Goal: Task Accomplishment & Management: Use online tool/utility

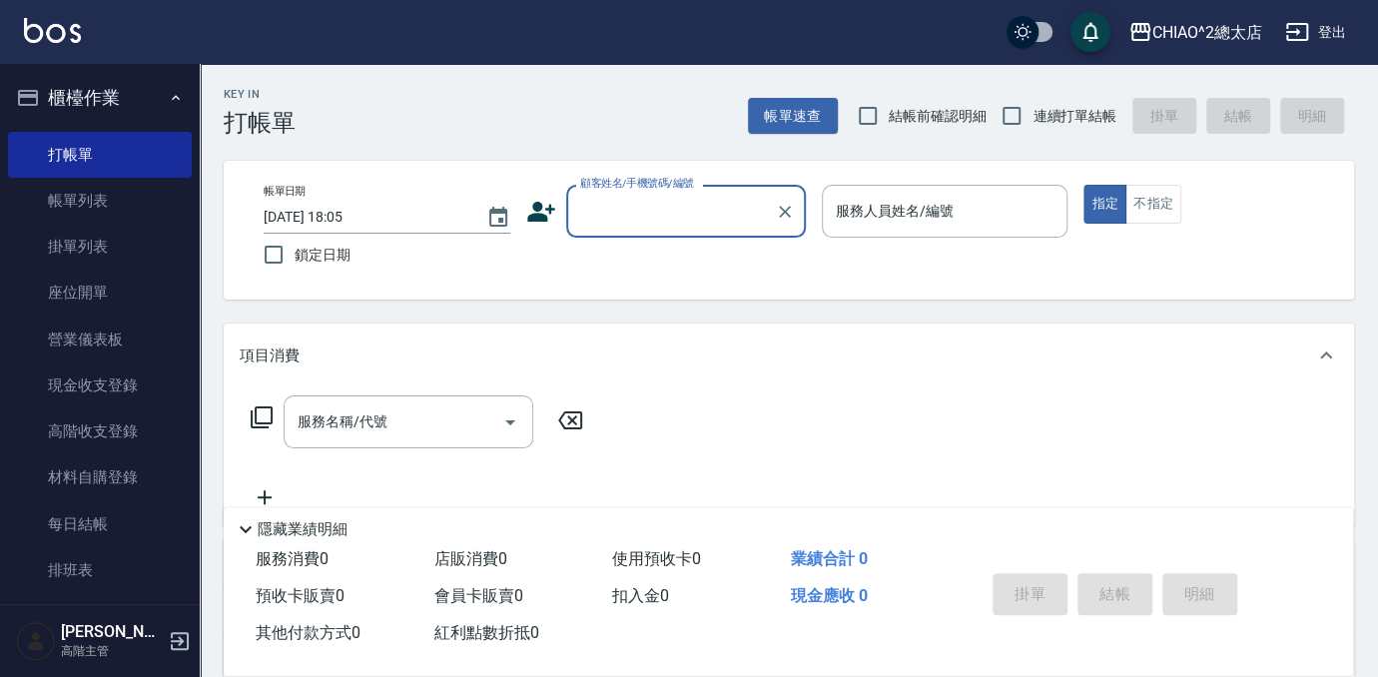
click at [698, 214] on input "顧客姓名/手機號碼/編號" at bounding box center [671, 211] width 192 height 35
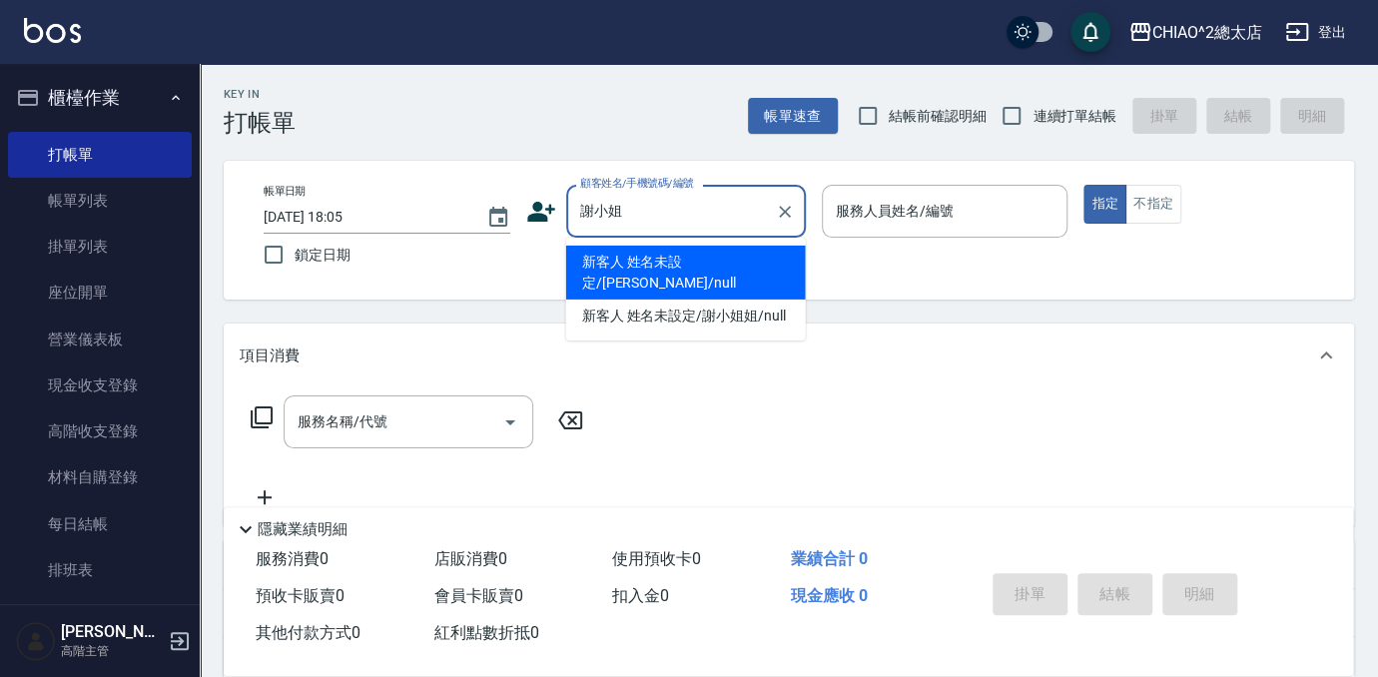
type input "新客人 姓名未設定/[PERSON_NAME]/null"
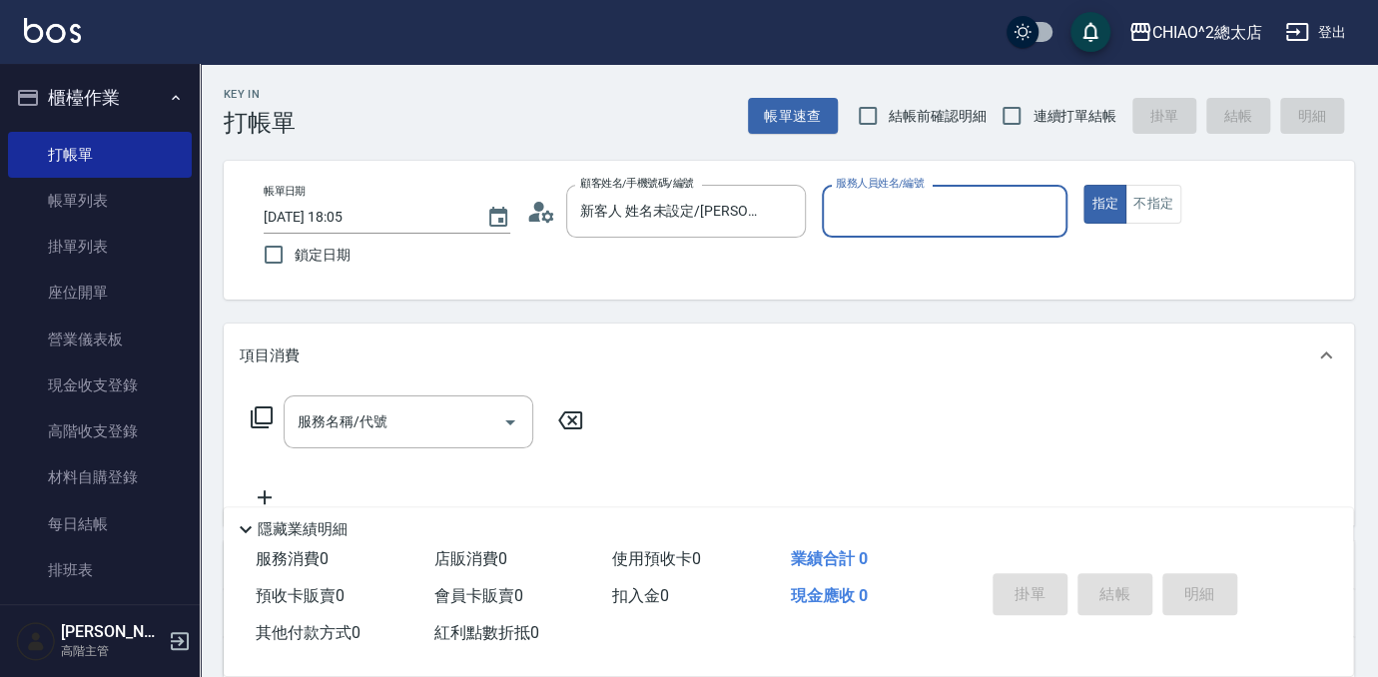
click at [904, 216] on input "服務人員姓名/編號" at bounding box center [945, 211] width 229 height 35
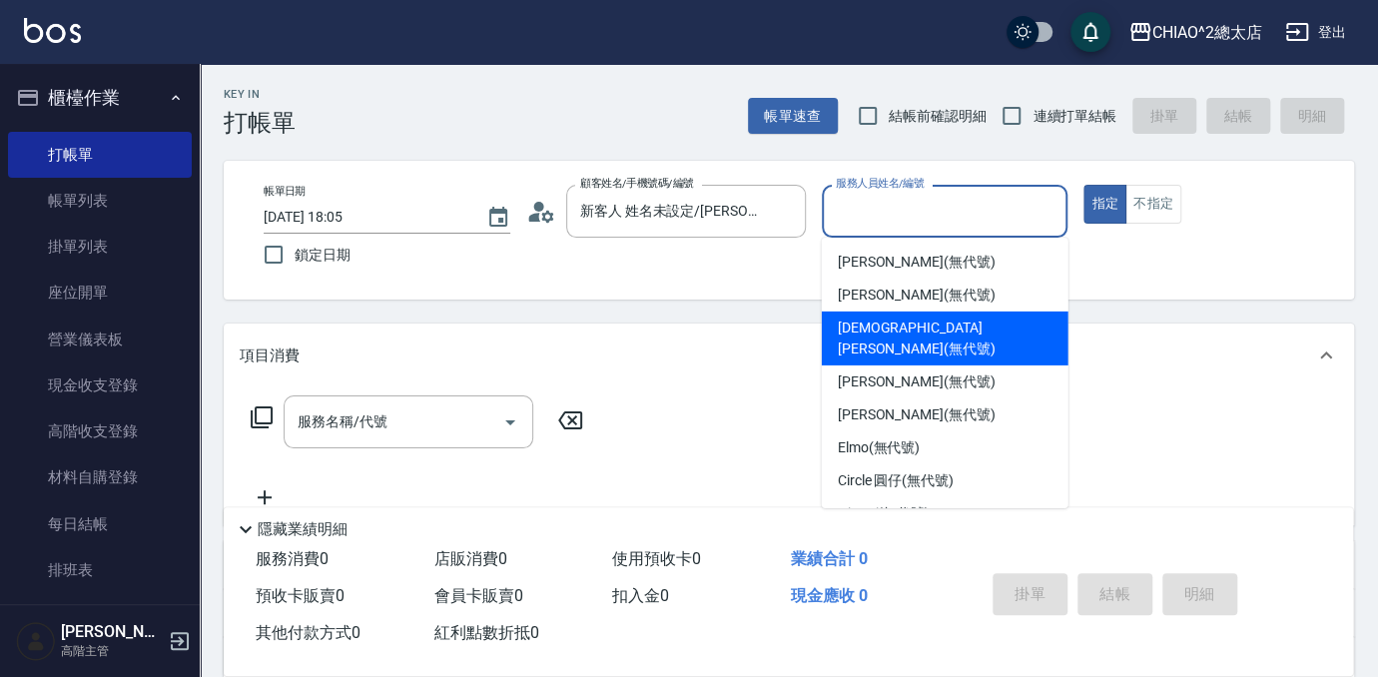
scroll to position [74, 0]
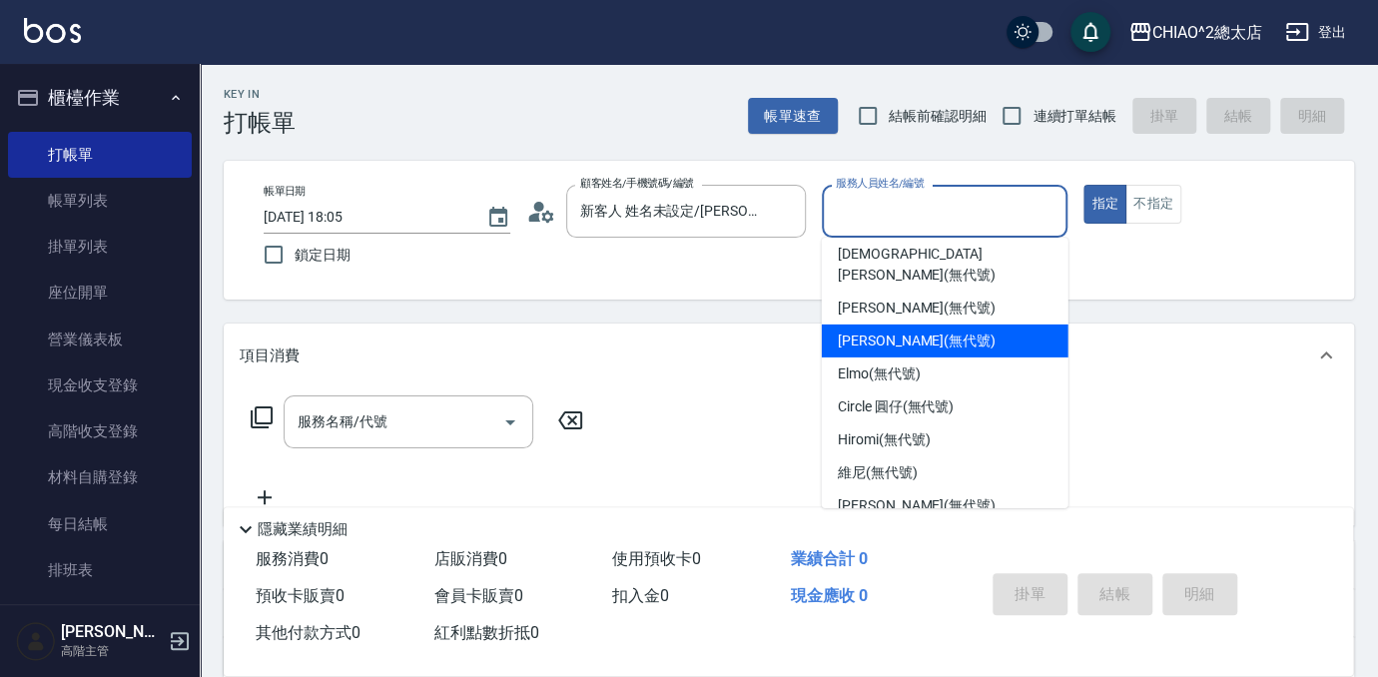
click at [958, 325] on div "[PERSON_NAME] (無代號)" at bounding box center [945, 340] width 247 height 33
type input "[PERSON_NAME](無代號)"
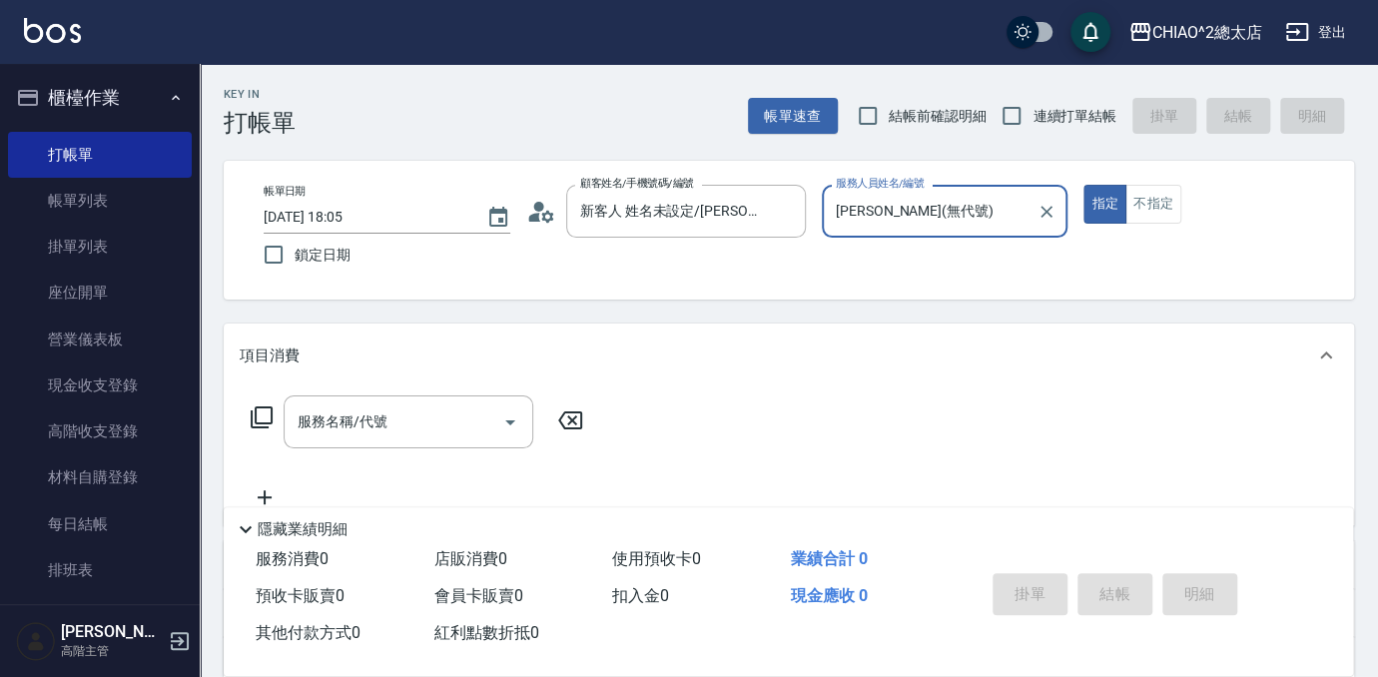
click at [1162, 210] on button "不指定" at bounding box center [1153, 204] width 56 height 39
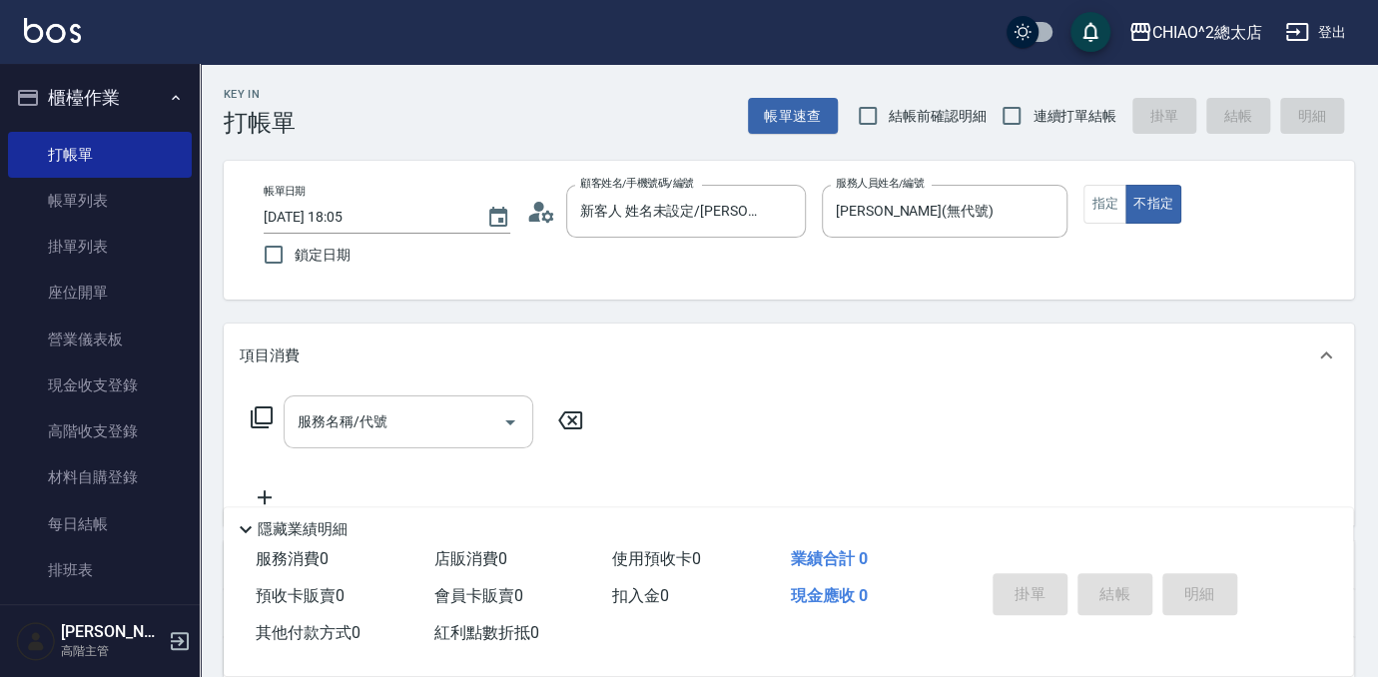
click at [471, 423] on input "服務名稱/代號" at bounding box center [393, 421] width 202 height 35
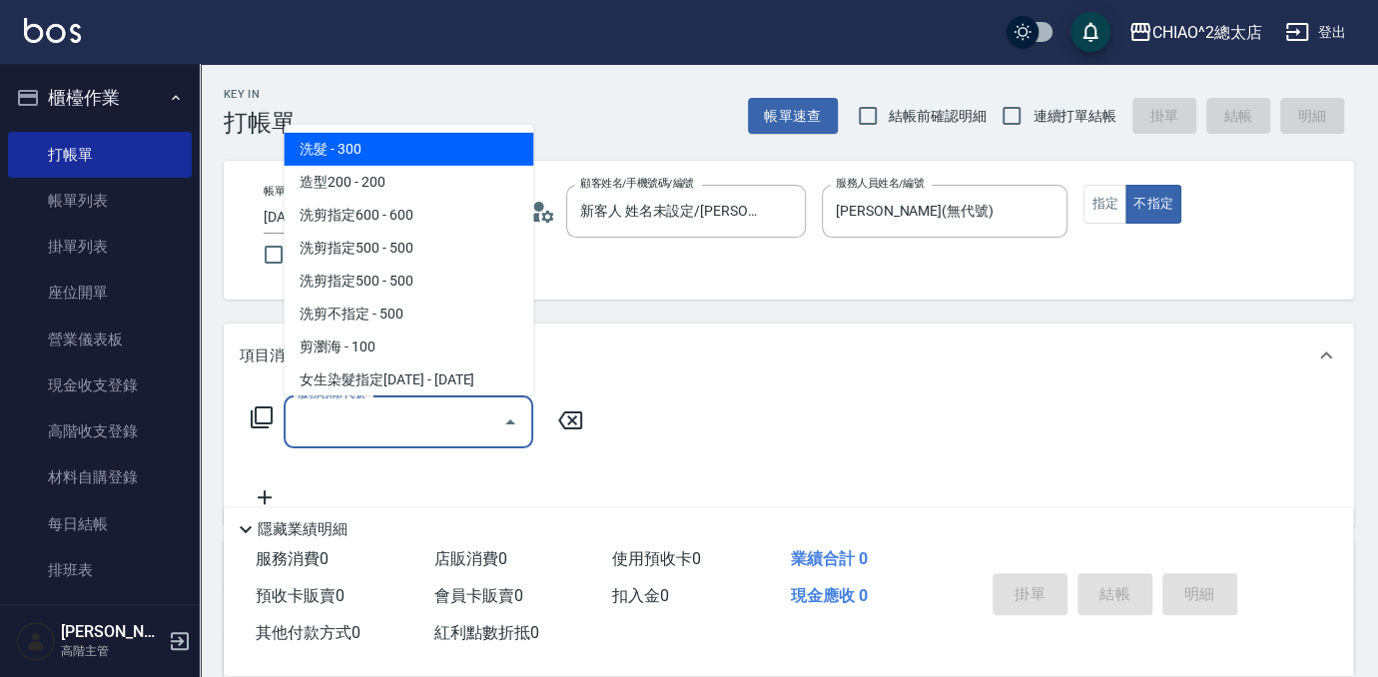
click at [331, 158] on span "洗髮 - 300" at bounding box center [408, 149] width 250 height 33
type input "洗髮(103103)"
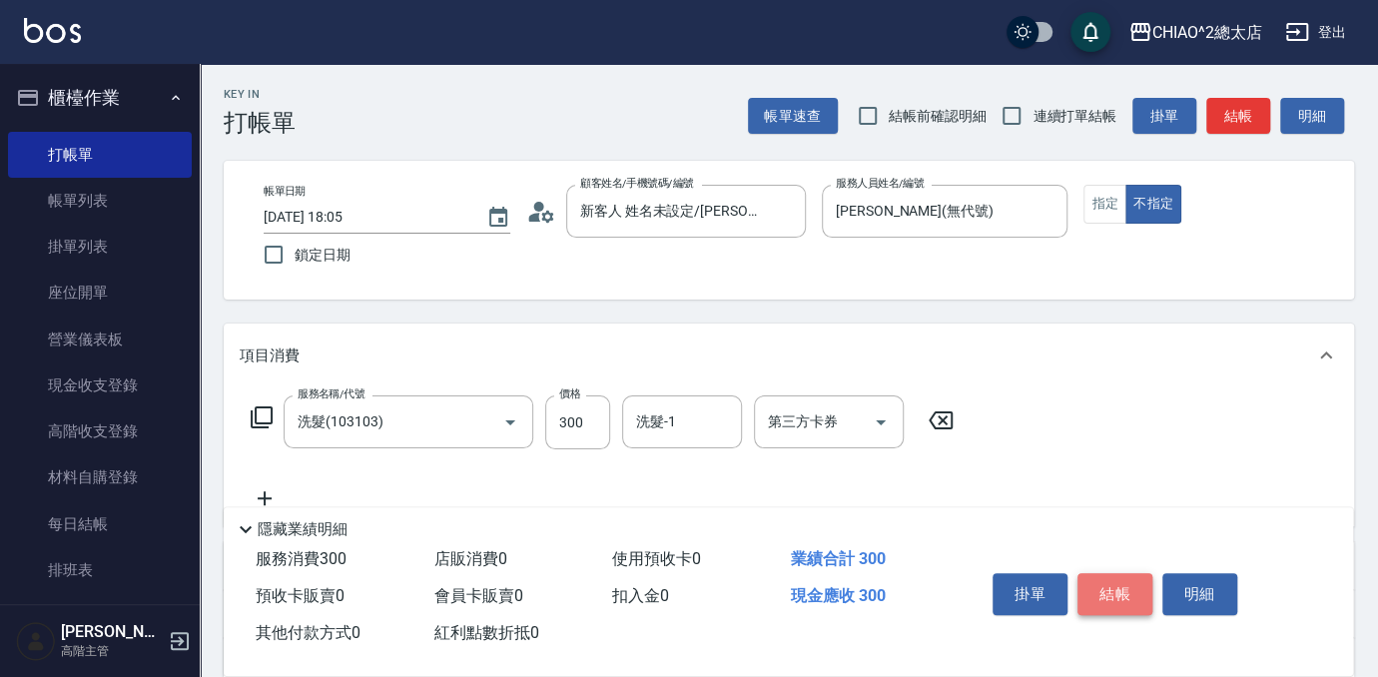
click at [1124, 595] on button "結帳" at bounding box center [1114, 594] width 75 height 42
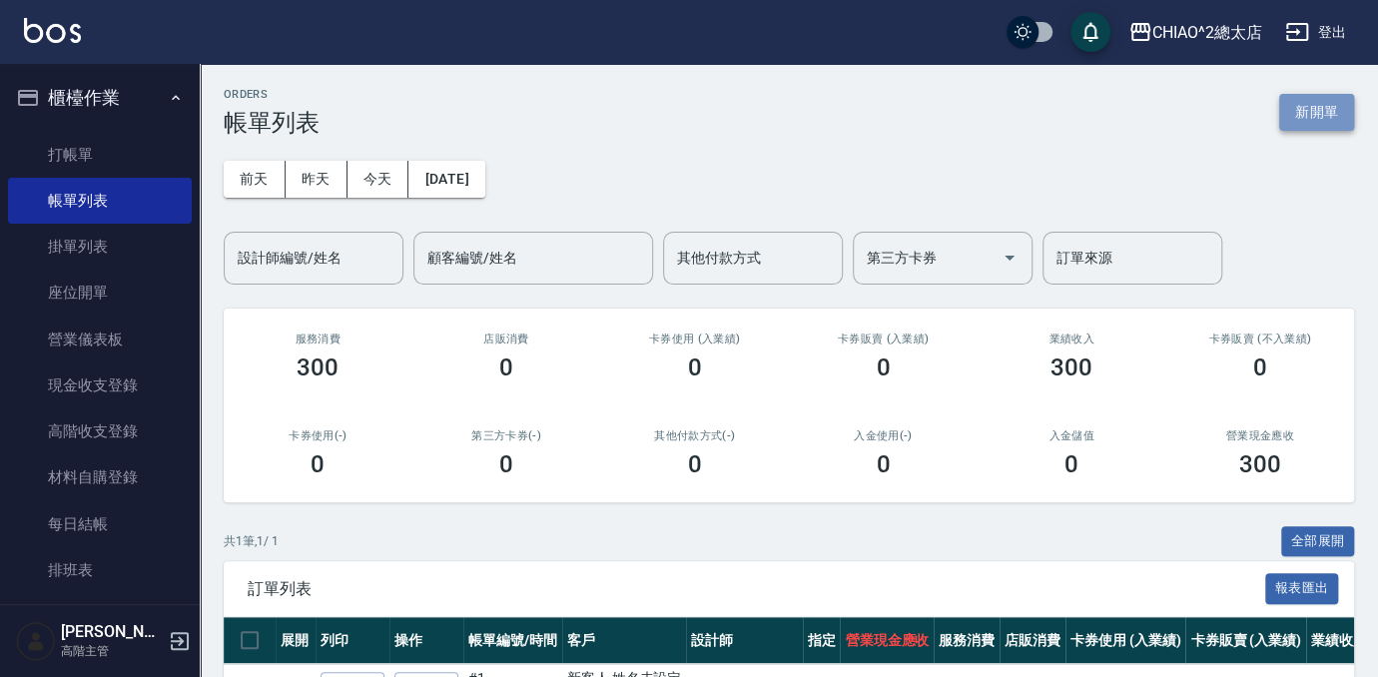
click at [1303, 113] on button "新開單" at bounding box center [1316, 112] width 75 height 37
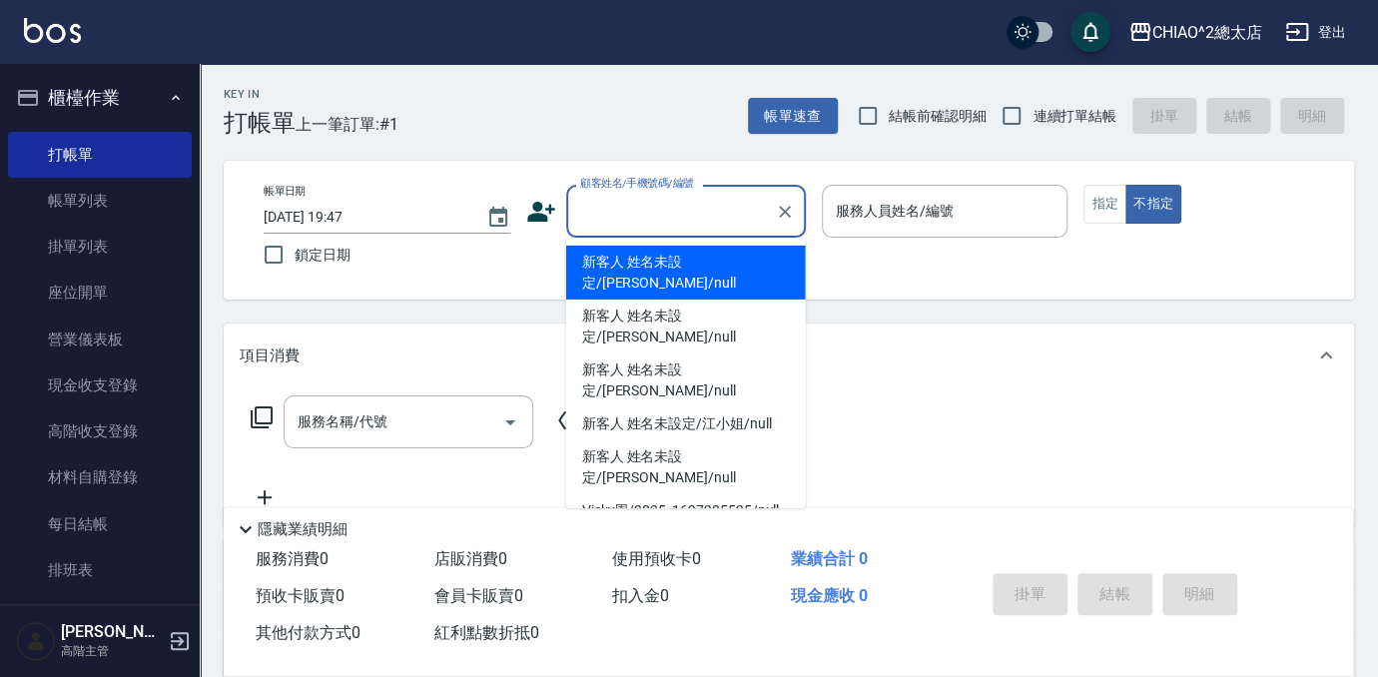
click at [731, 200] on input "顧客姓名/手機號碼/編號" at bounding box center [671, 211] width 192 height 35
type input "新客人 姓名未設定/[PERSON_NAME]/null"
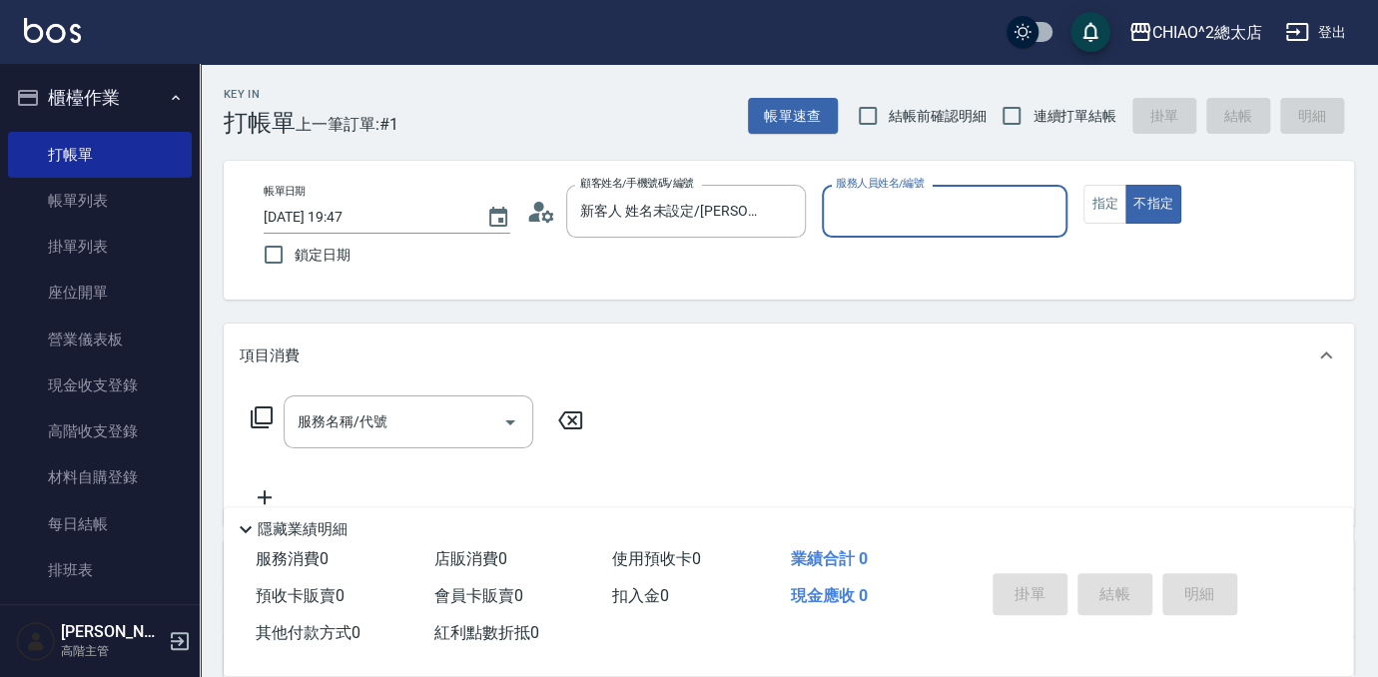
click at [912, 209] on input "服務人員姓名/編號" at bounding box center [945, 211] width 229 height 35
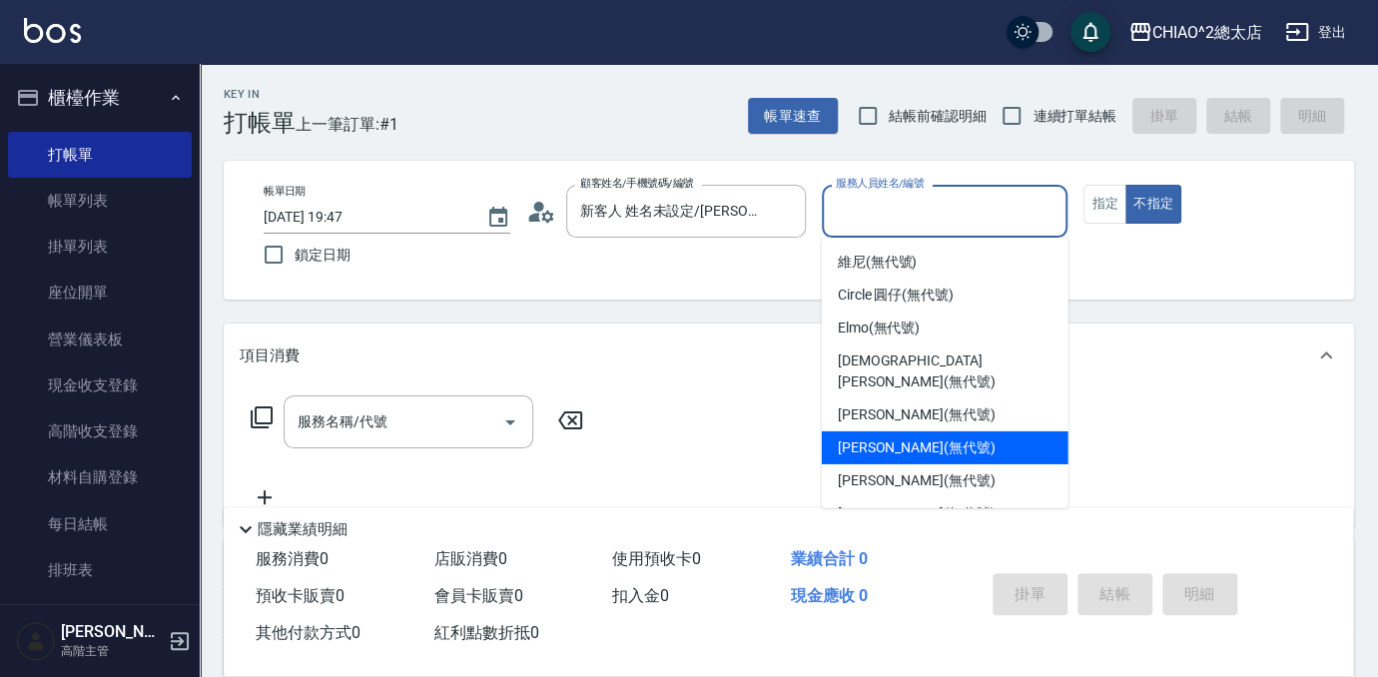
click at [930, 437] on span "[PERSON_NAME] (無代號)" at bounding box center [917, 447] width 158 height 21
type input "[PERSON_NAME](無代號)"
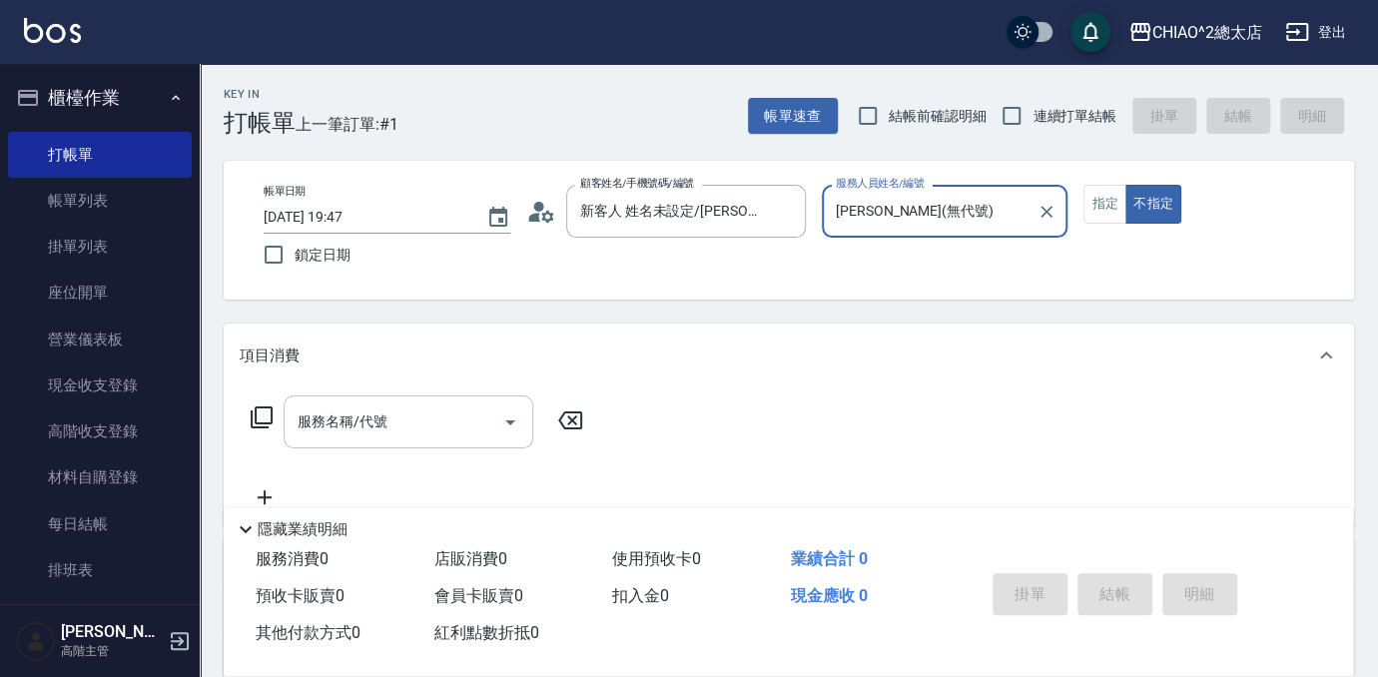
click at [456, 402] on div "服務名稱/代號" at bounding box center [408, 421] width 250 height 53
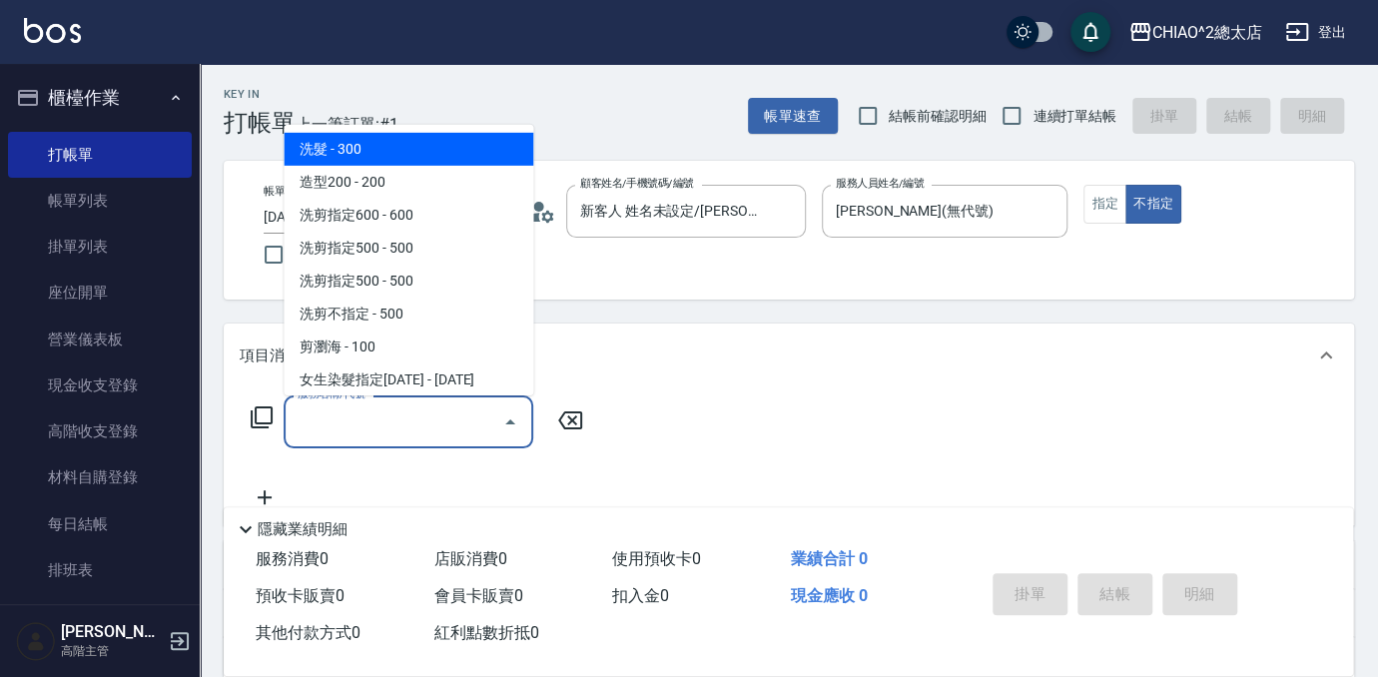
click at [440, 150] on span "洗髮 - 300" at bounding box center [408, 149] width 250 height 33
type input "洗髮(103103)"
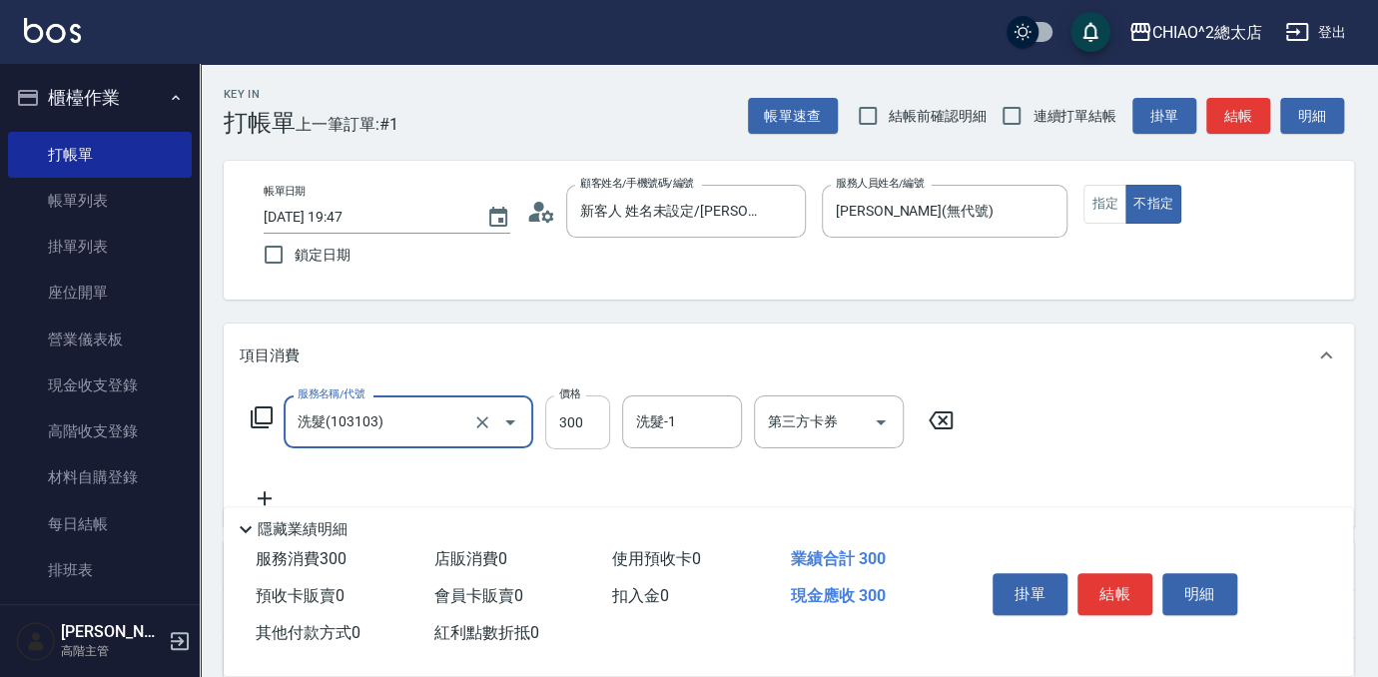
click at [596, 419] on input "300" at bounding box center [577, 422] width 65 height 54
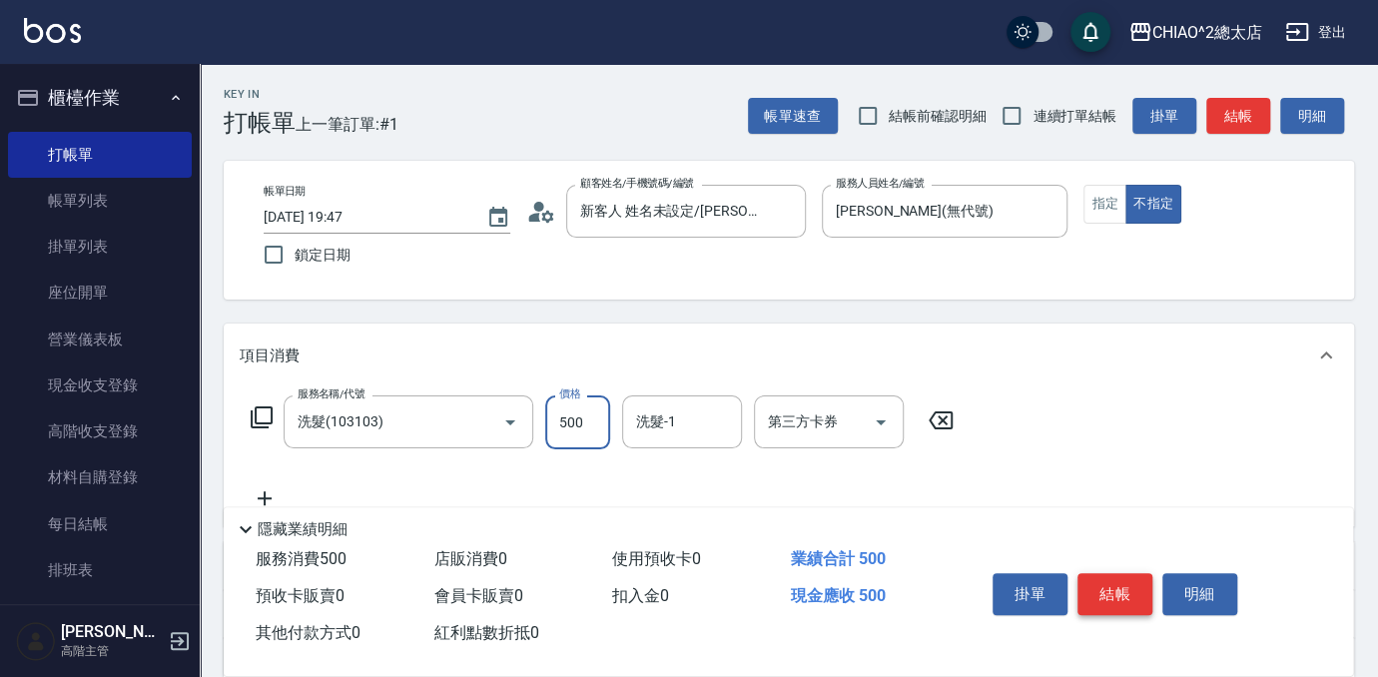
type input "500"
click at [1107, 588] on button "結帳" at bounding box center [1114, 594] width 75 height 42
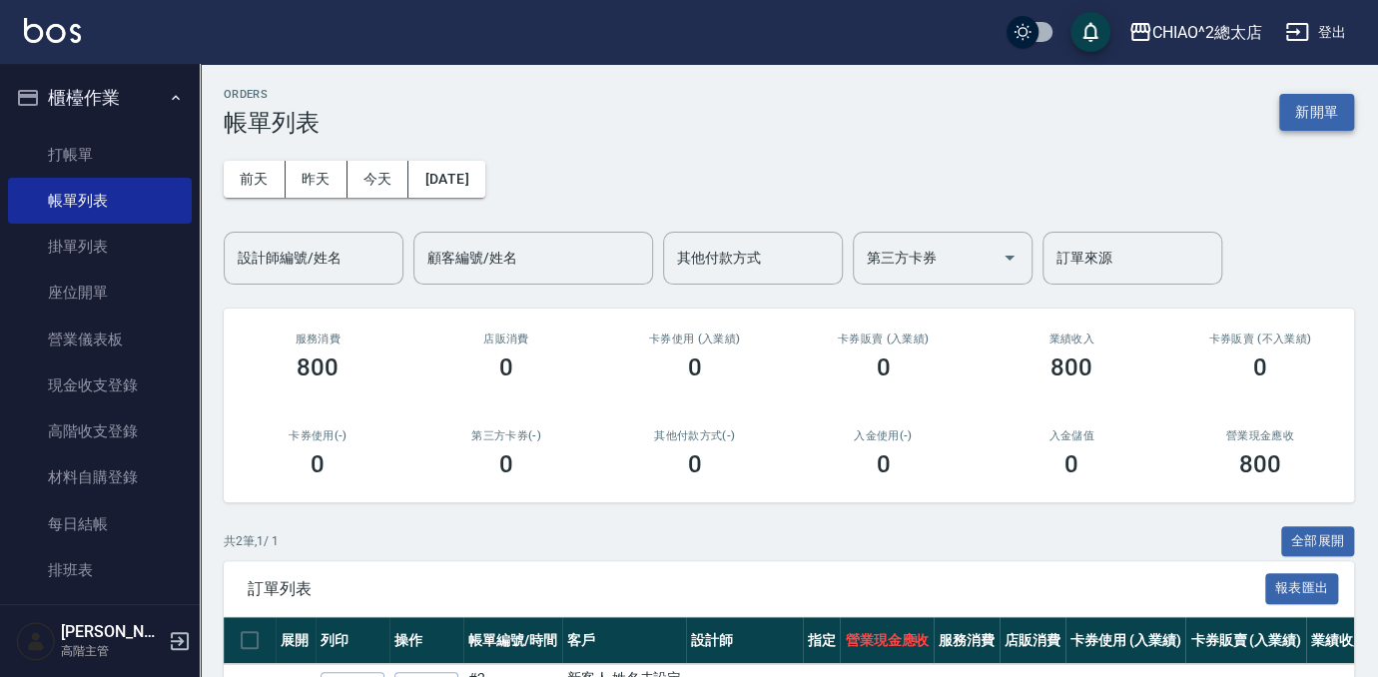
click at [1313, 105] on button "新開單" at bounding box center [1316, 112] width 75 height 37
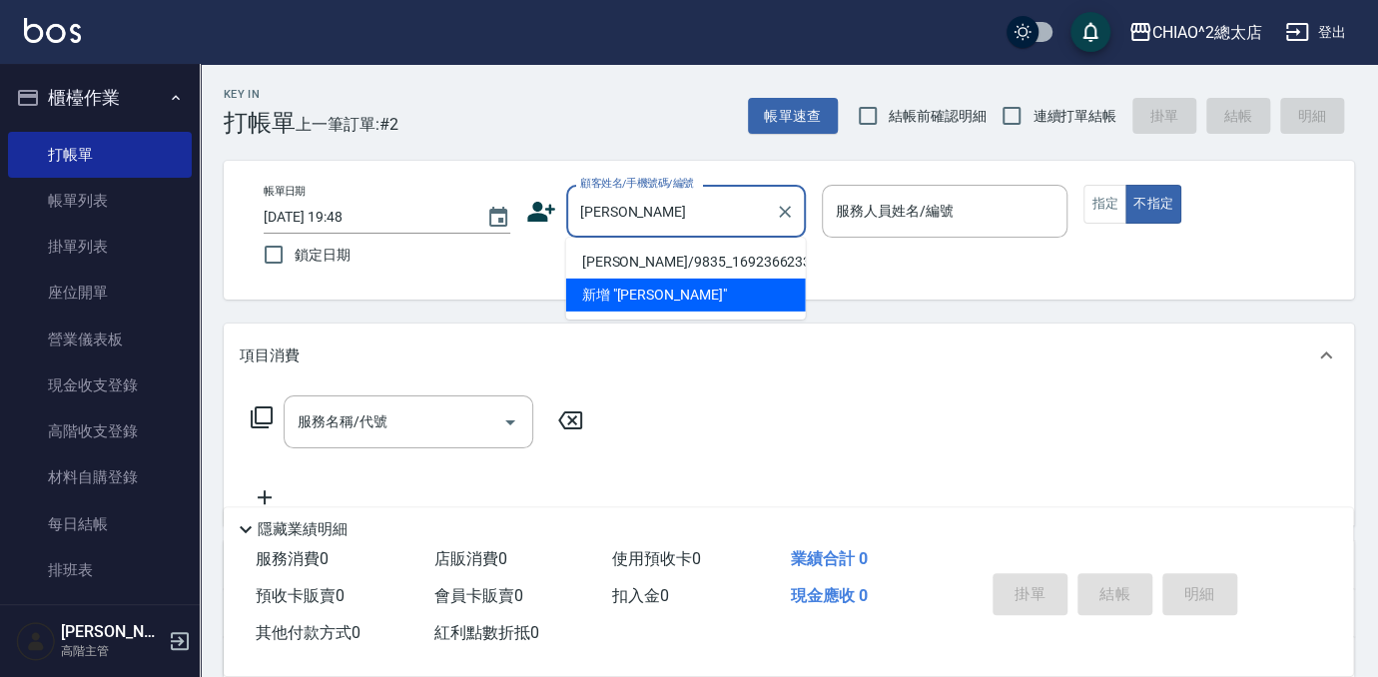
type input "[PERSON_NAME]/9835_1692366233/null"
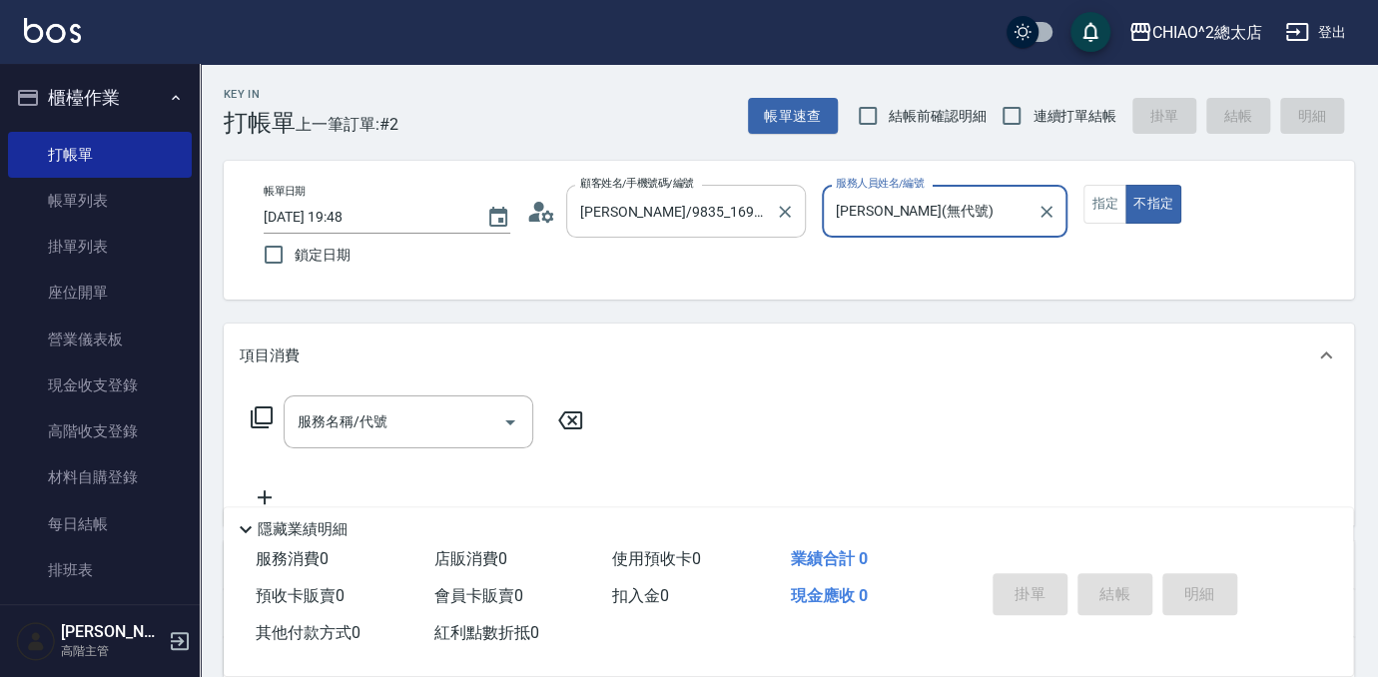
type input "[PERSON_NAME](無代號)"
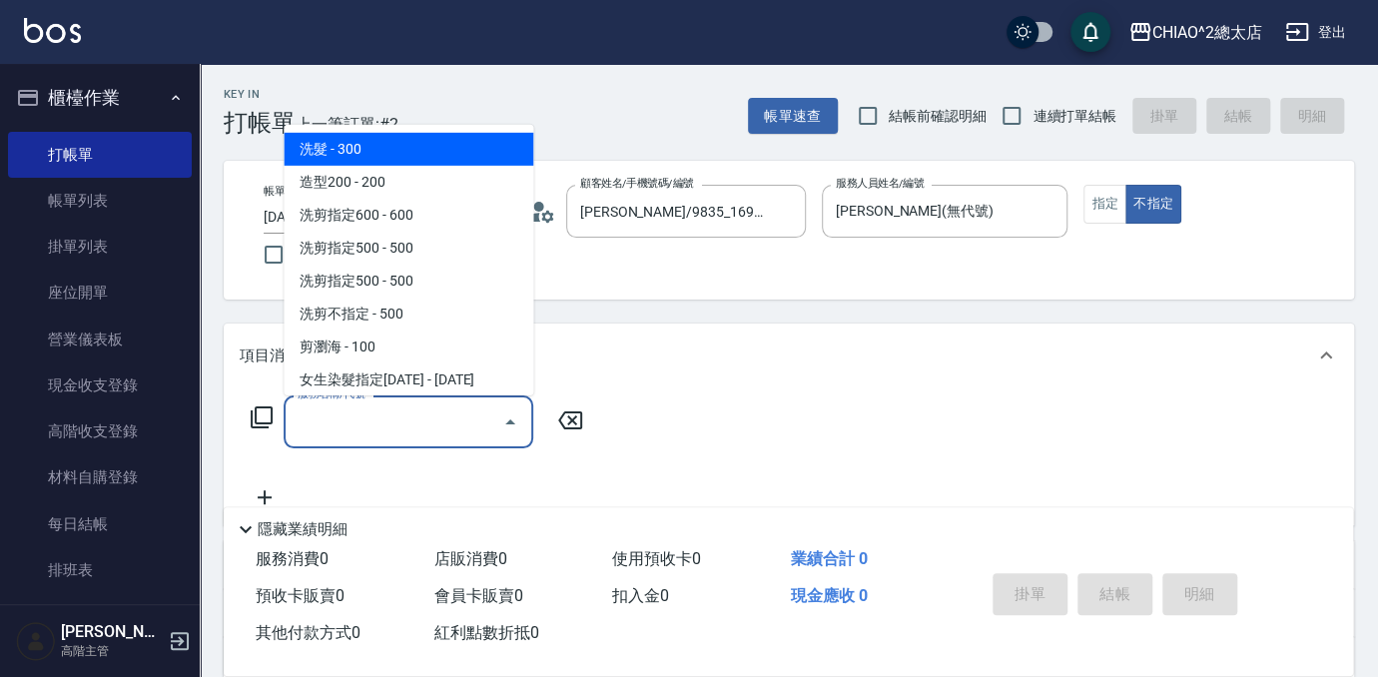
click at [439, 416] on input "服務名稱/代號" at bounding box center [393, 421] width 202 height 35
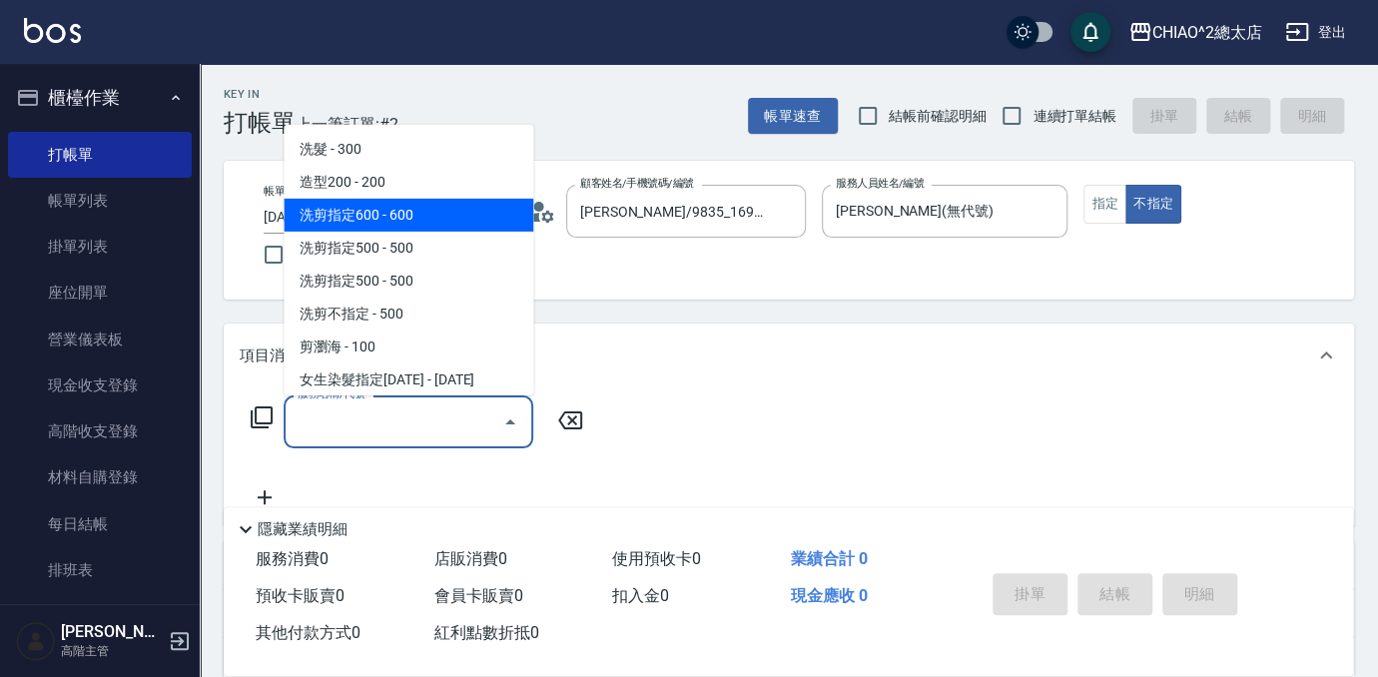
click at [423, 223] on span "洗剪指定600 - 600" at bounding box center [408, 215] width 250 height 33
type input "洗剪指定600(103107)"
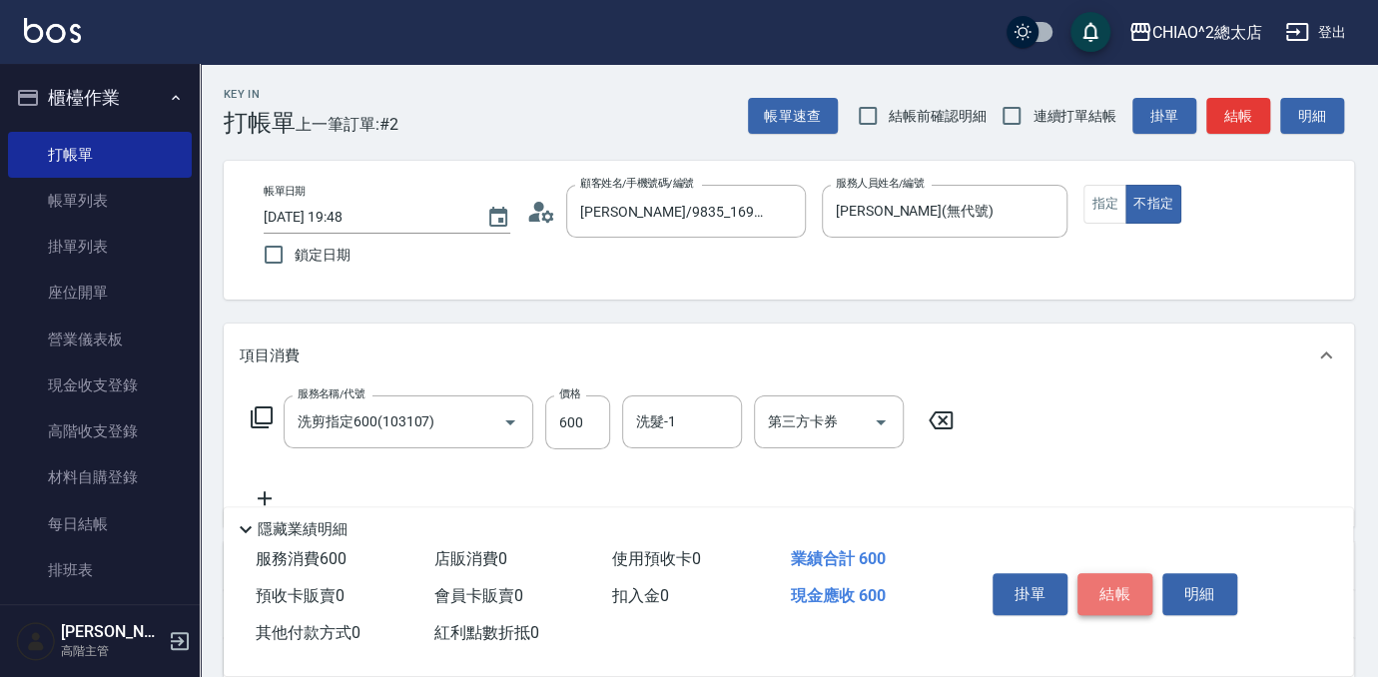
click at [1110, 590] on button "結帳" at bounding box center [1114, 594] width 75 height 42
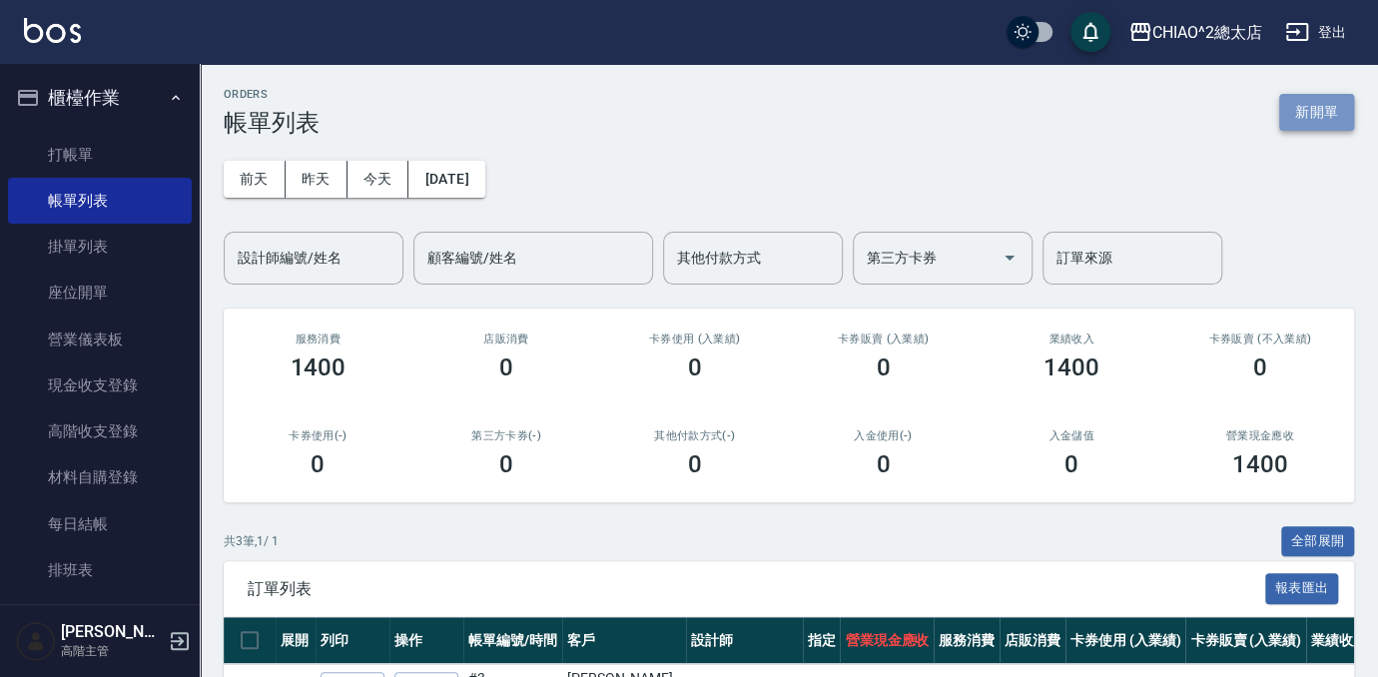
click at [1331, 121] on button "新開單" at bounding box center [1316, 112] width 75 height 37
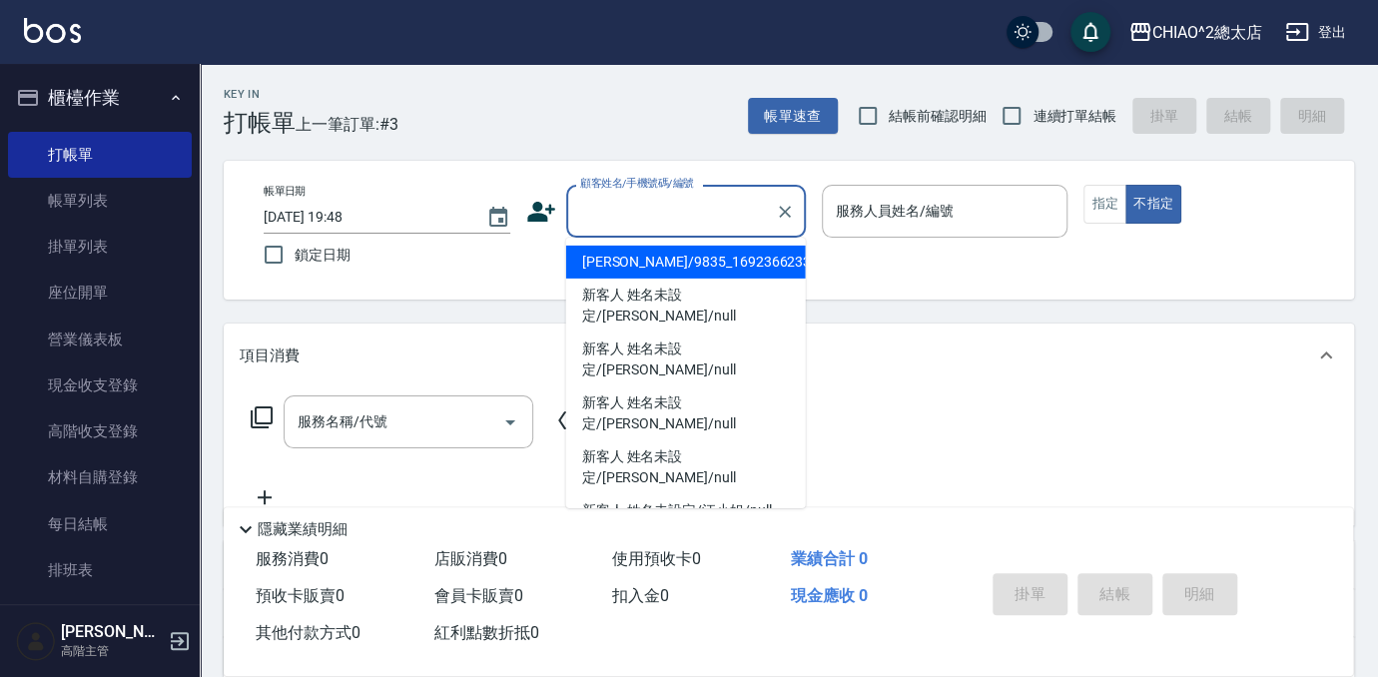
click at [687, 228] on input "顧客姓名/手機號碼/編號" at bounding box center [671, 211] width 192 height 35
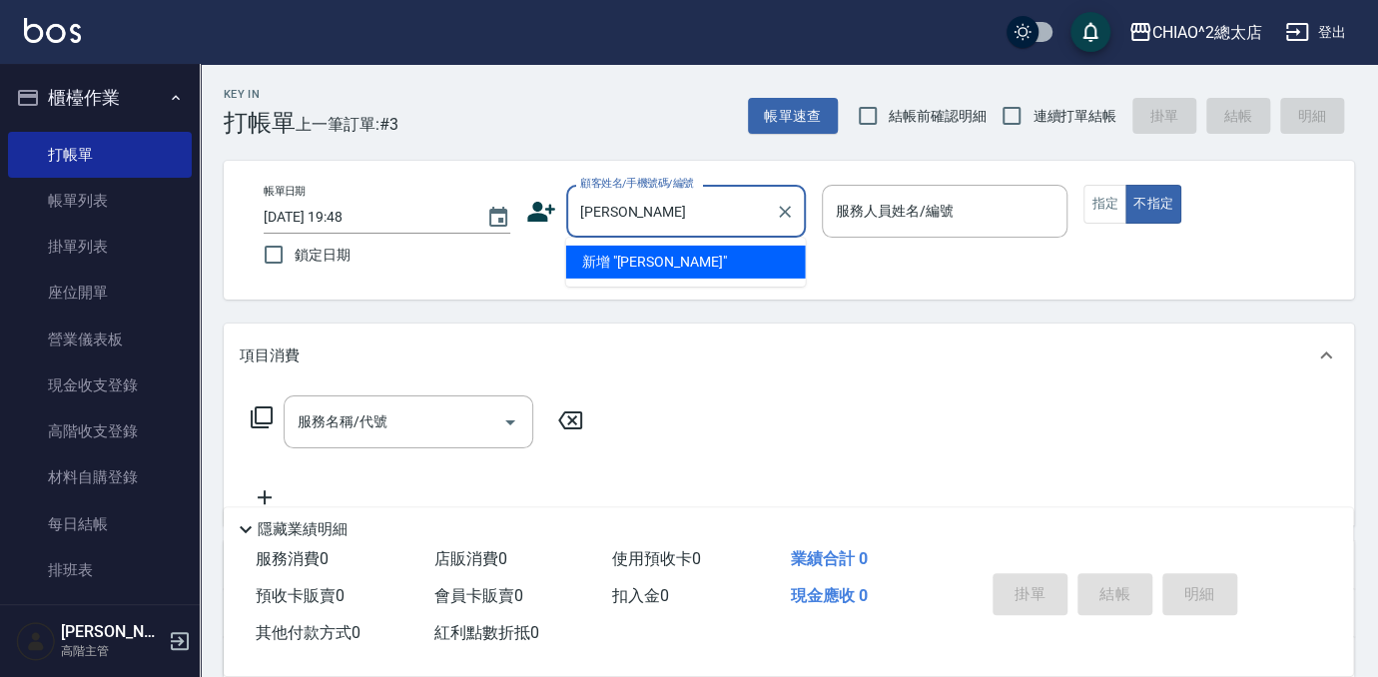
type input "[PERSON_NAME]"
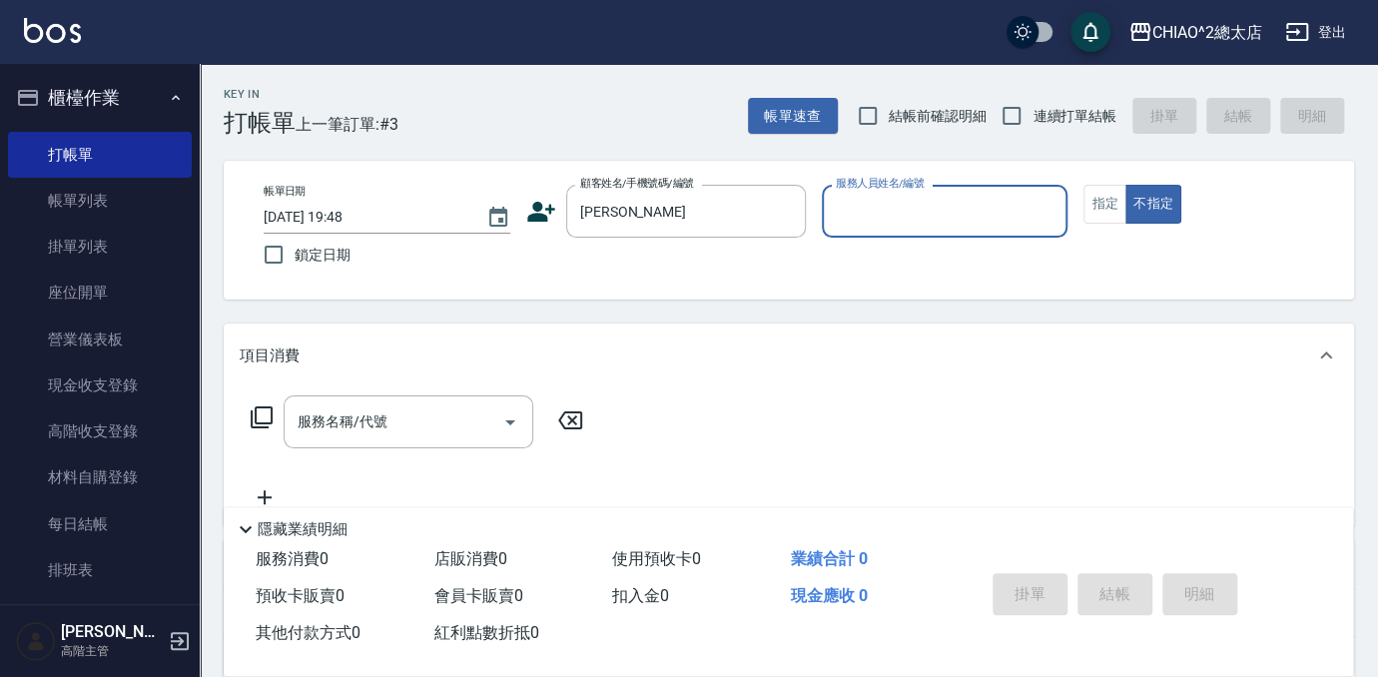
click at [1011, 210] on input "服務人員姓名/編號" at bounding box center [945, 211] width 229 height 35
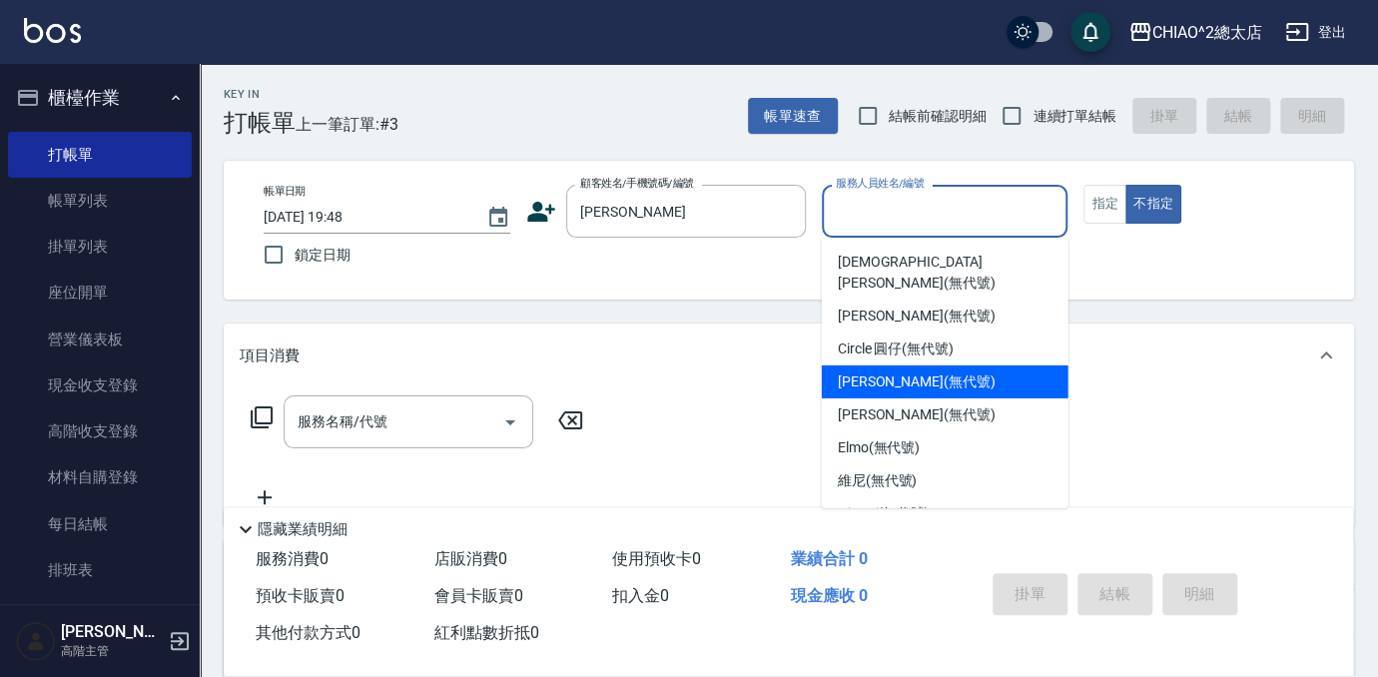
click at [974, 365] on div "[PERSON_NAME] (無代號)" at bounding box center [945, 381] width 247 height 33
type input "[PERSON_NAME](無代號)"
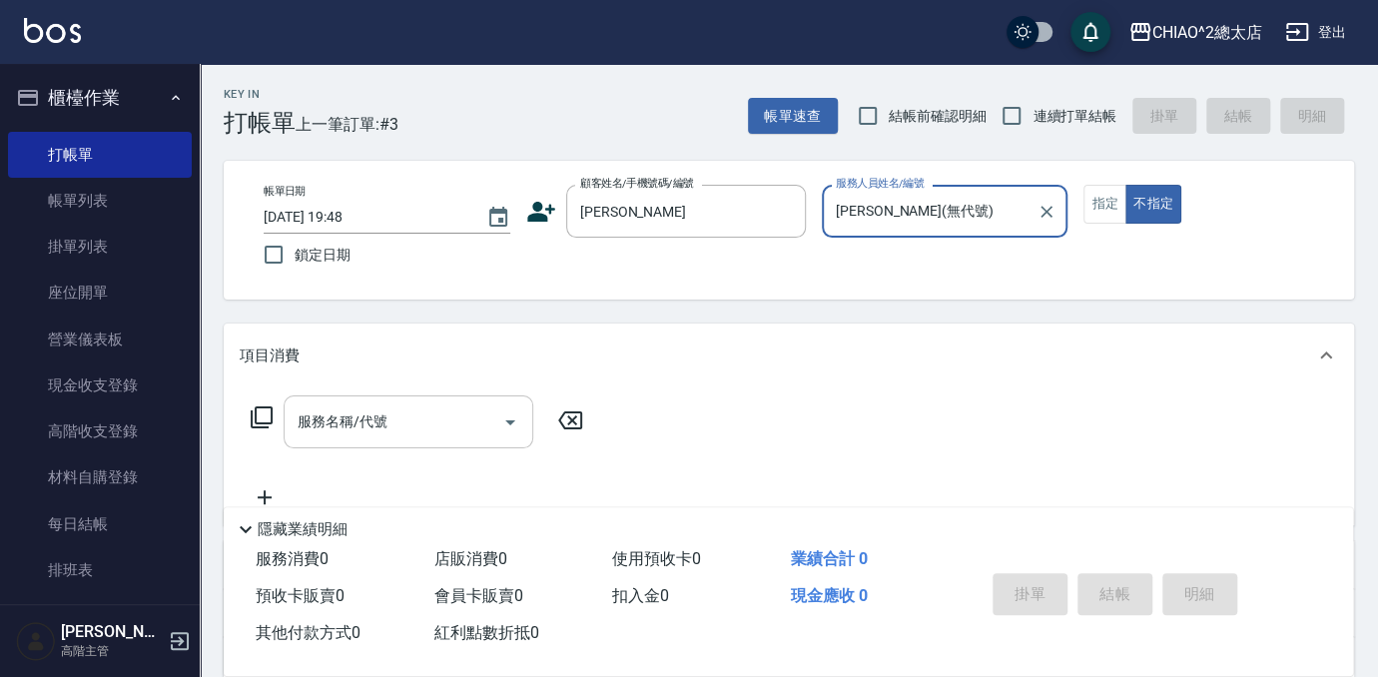
click at [421, 428] on input "服務名稱/代號" at bounding box center [393, 421] width 202 height 35
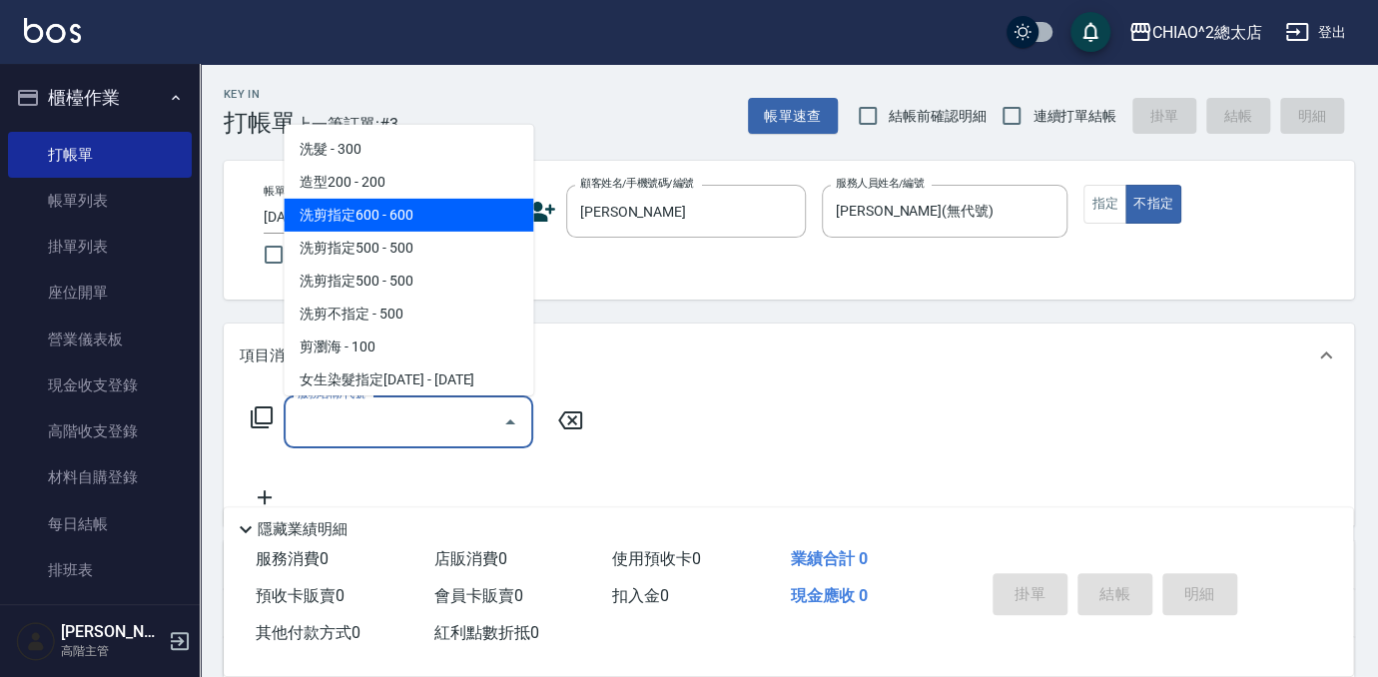
click at [420, 222] on span "洗剪指定600 - 600" at bounding box center [408, 215] width 250 height 33
type input "洗剪指定600(103107)"
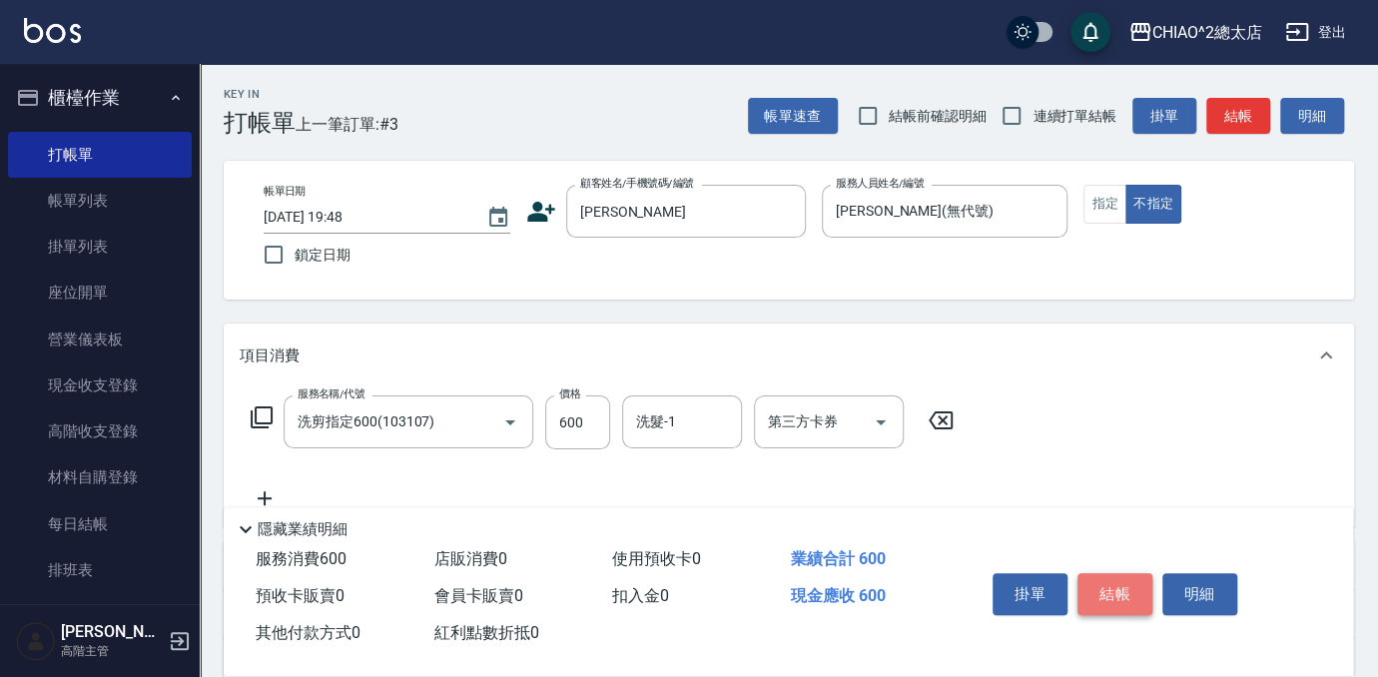
click at [1136, 582] on button "結帳" at bounding box center [1114, 594] width 75 height 42
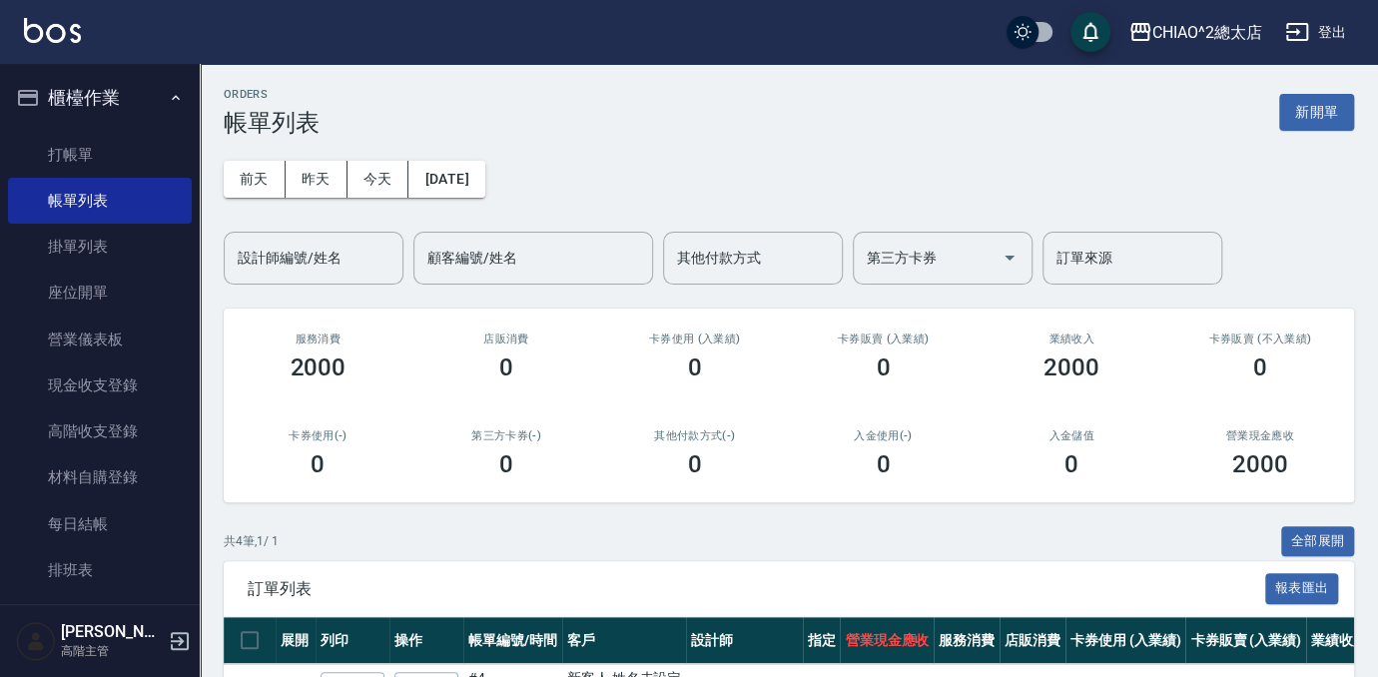
scroll to position [267, 0]
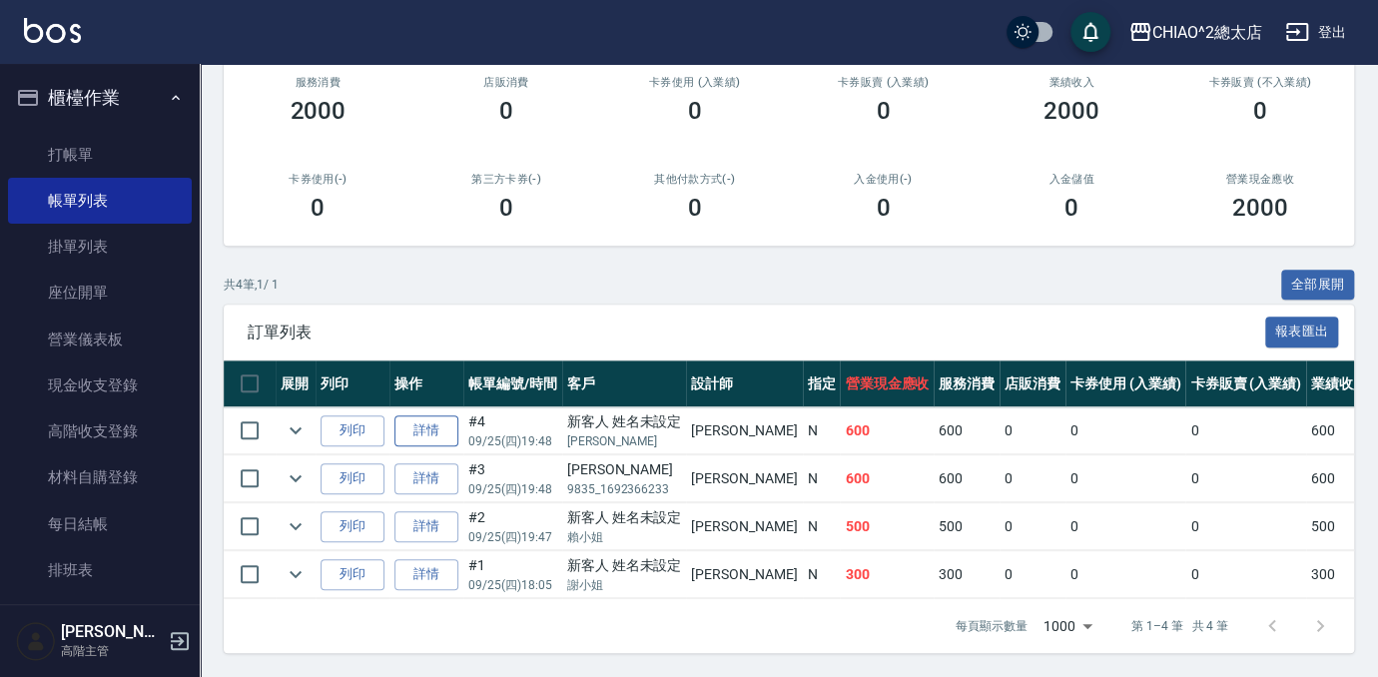
click at [409, 418] on link "詳情" at bounding box center [426, 430] width 64 height 31
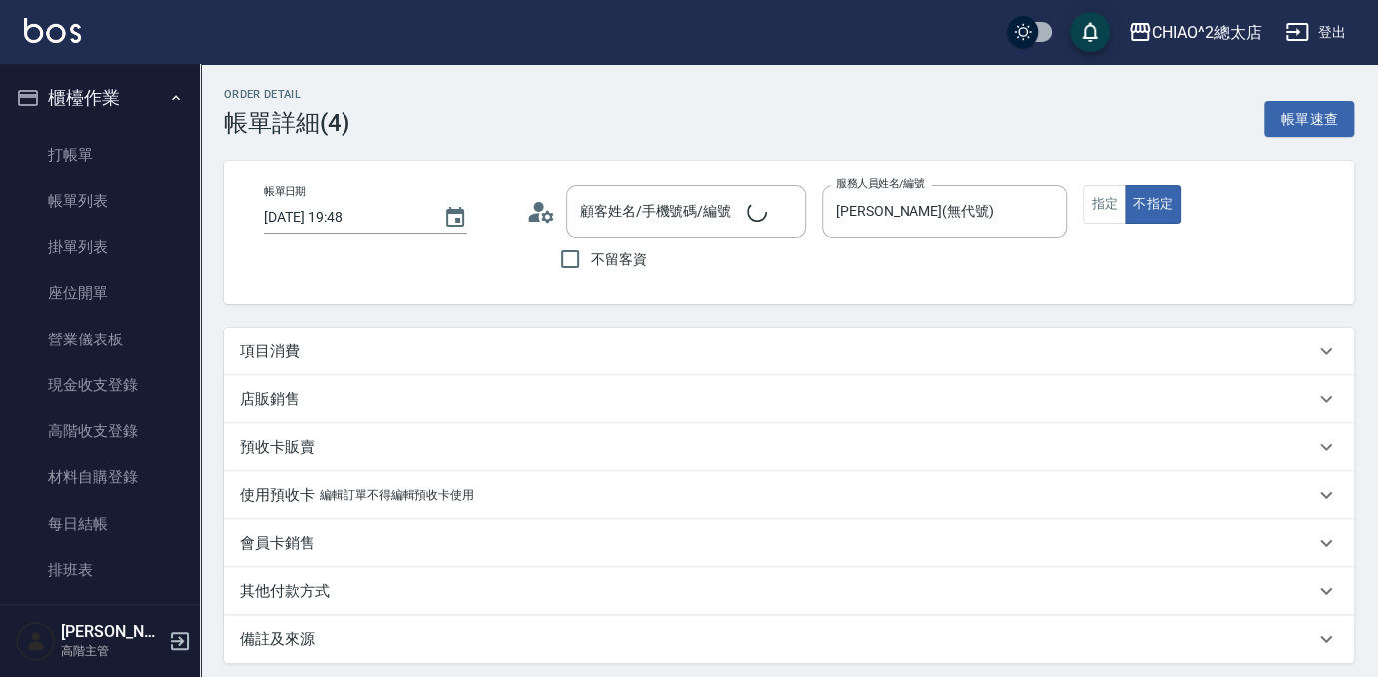
type input "[PERSON_NAME](無代號)"
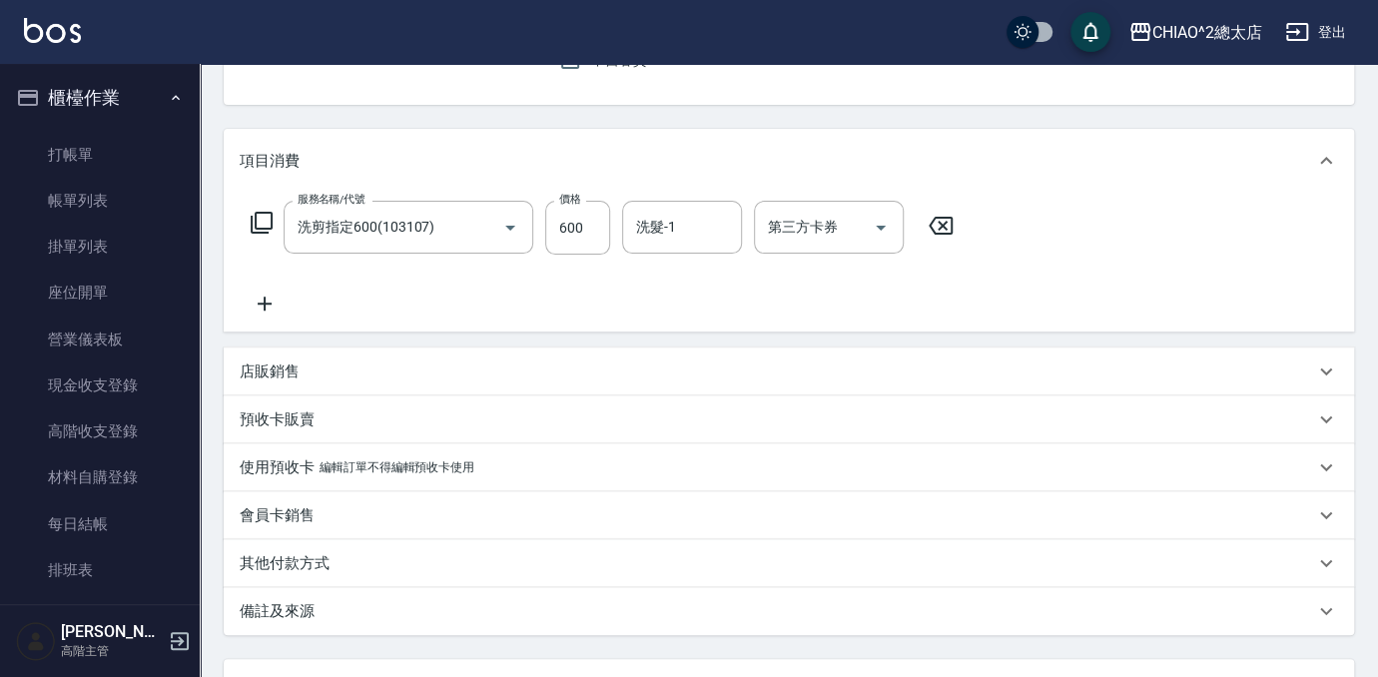
type input "新客人 姓名未設定/[PERSON_NAME]/null"
type input "洗剪指定600(103107)"
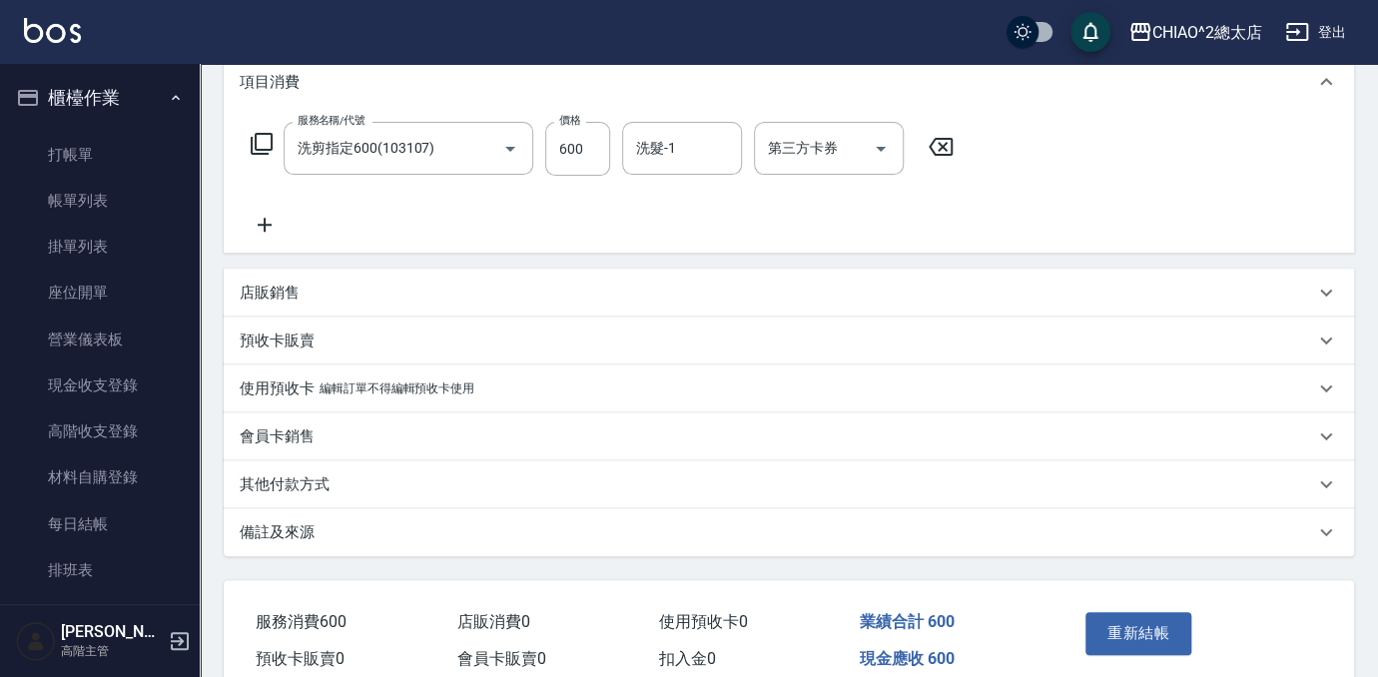
scroll to position [369, 0]
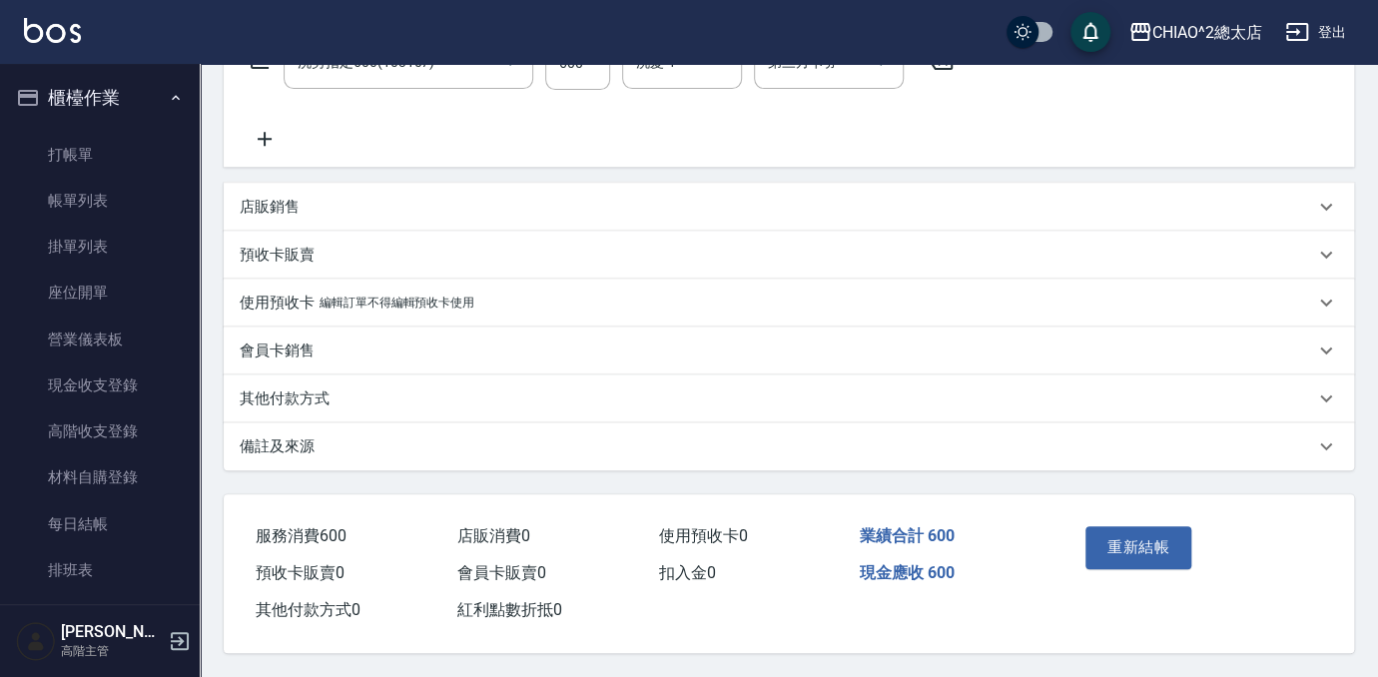
click at [420, 396] on div "其他付款方式" at bounding box center [777, 398] width 1074 height 21
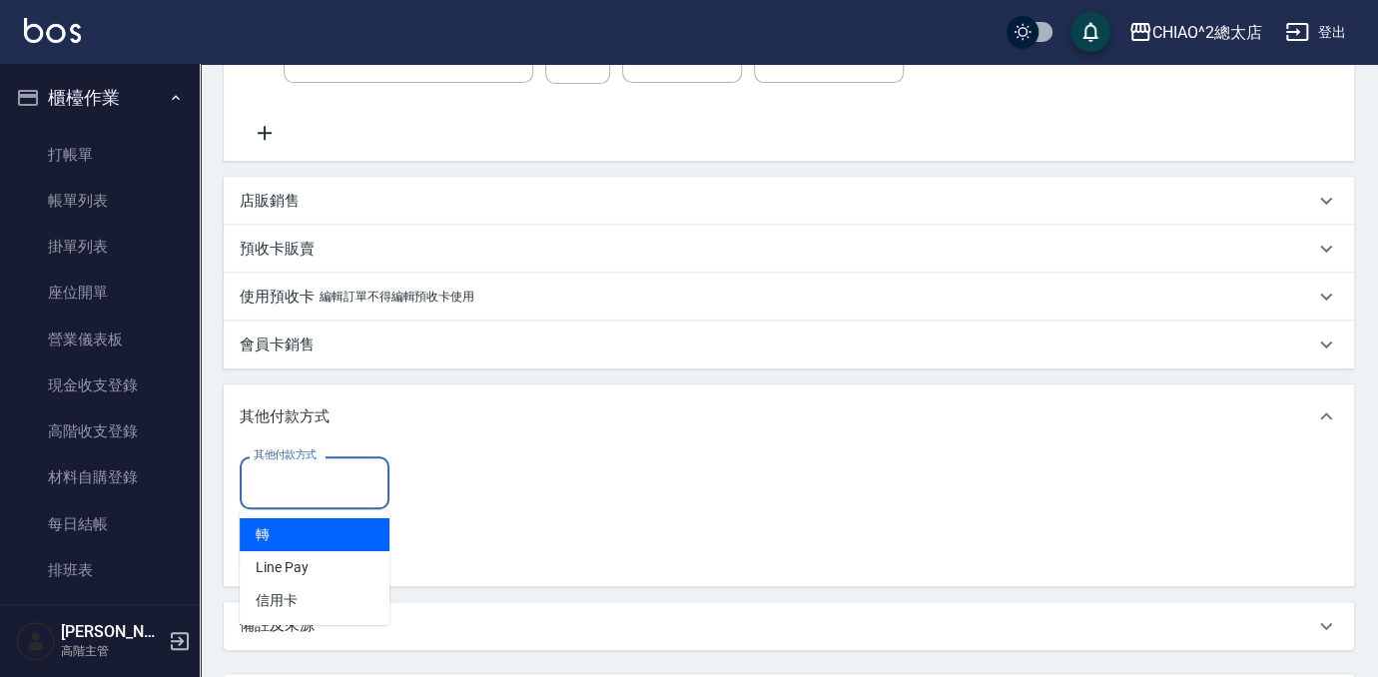
click at [346, 469] on input "其他付款方式" at bounding box center [315, 482] width 132 height 35
drag, startPoint x: 343, startPoint y: 531, endPoint x: 351, endPoint y: 520, distance: 13.6
click at [343, 531] on span "轉" at bounding box center [315, 534] width 150 height 33
type input "轉"
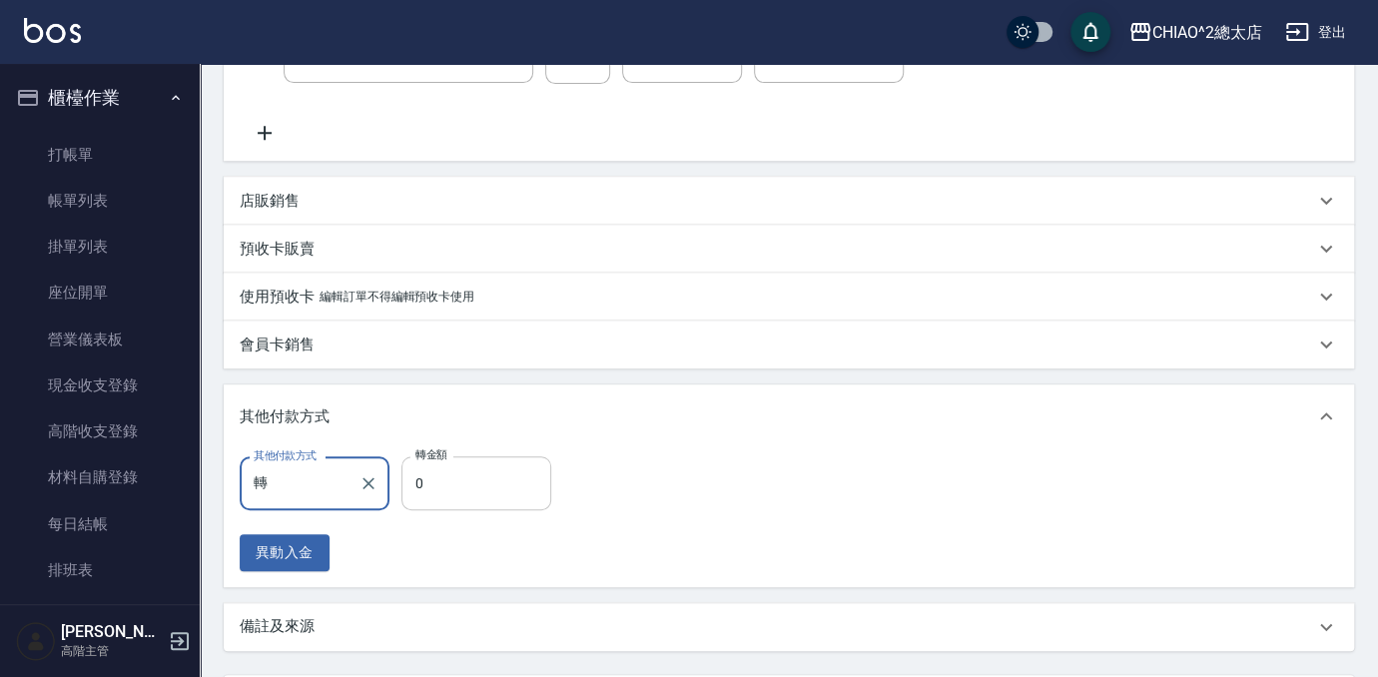
click at [447, 475] on input "0" at bounding box center [476, 483] width 150 height 54
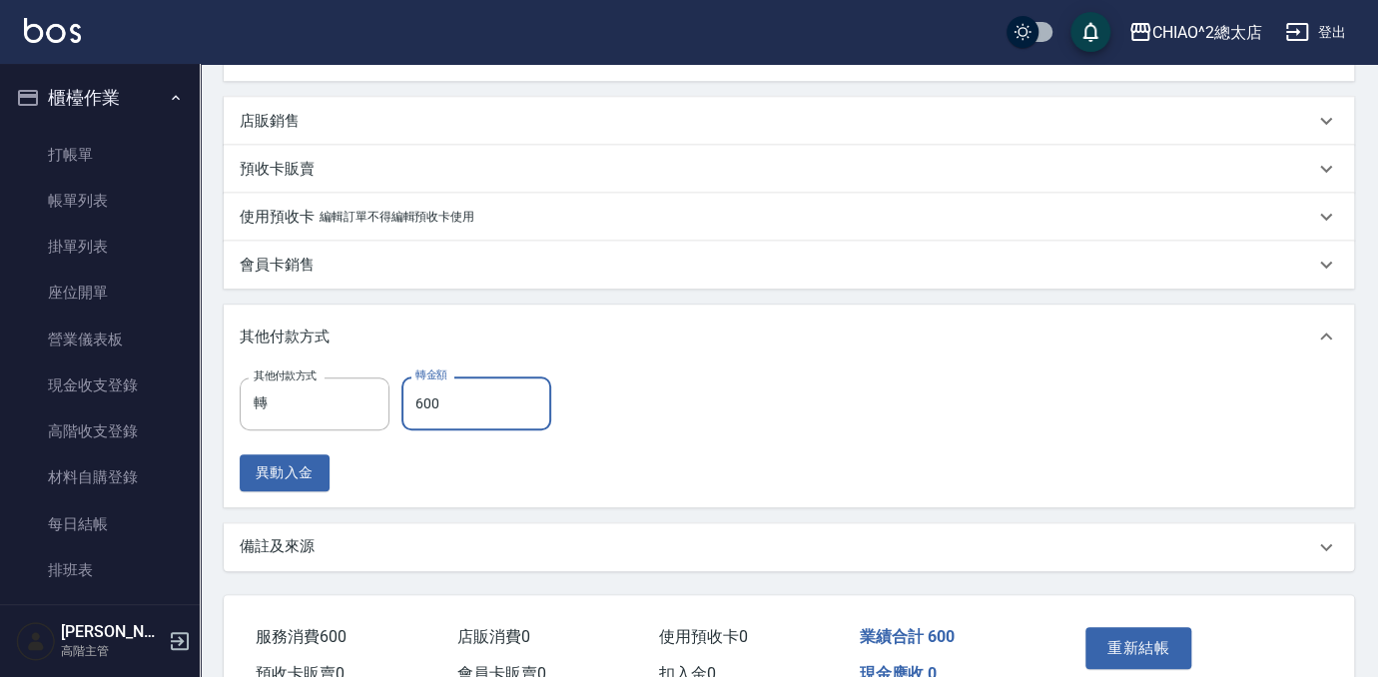
scroll to position [556, 0]
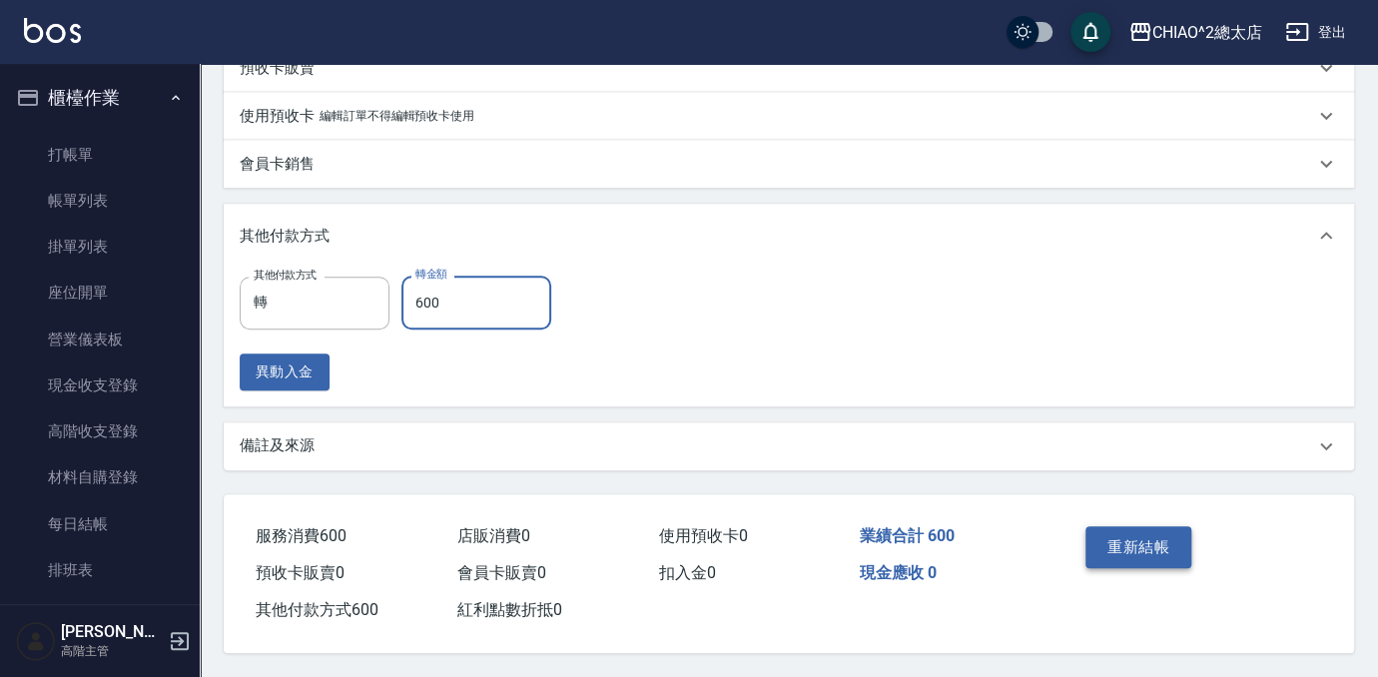
type input "600"
click at [1143, 532] on button "重新結帳" at bounding box center [1138, 547] width 106 height 42
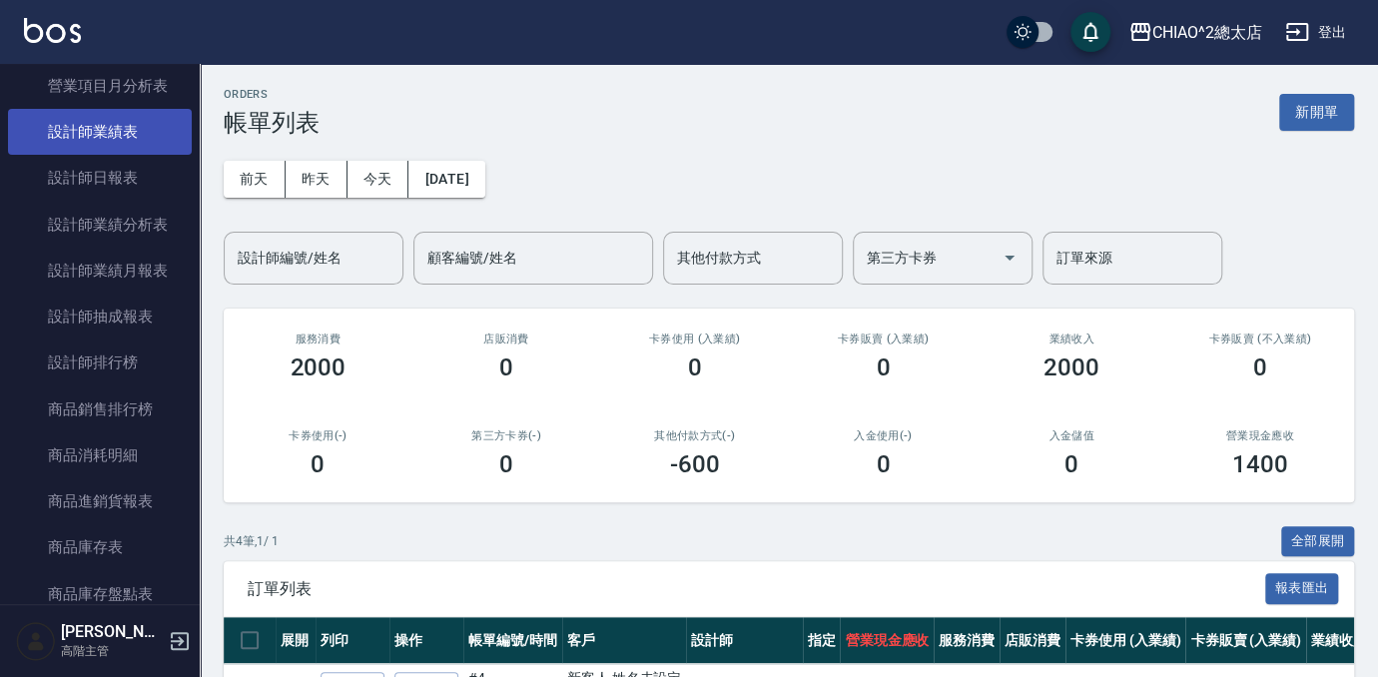
scroll to position [1451, 0]
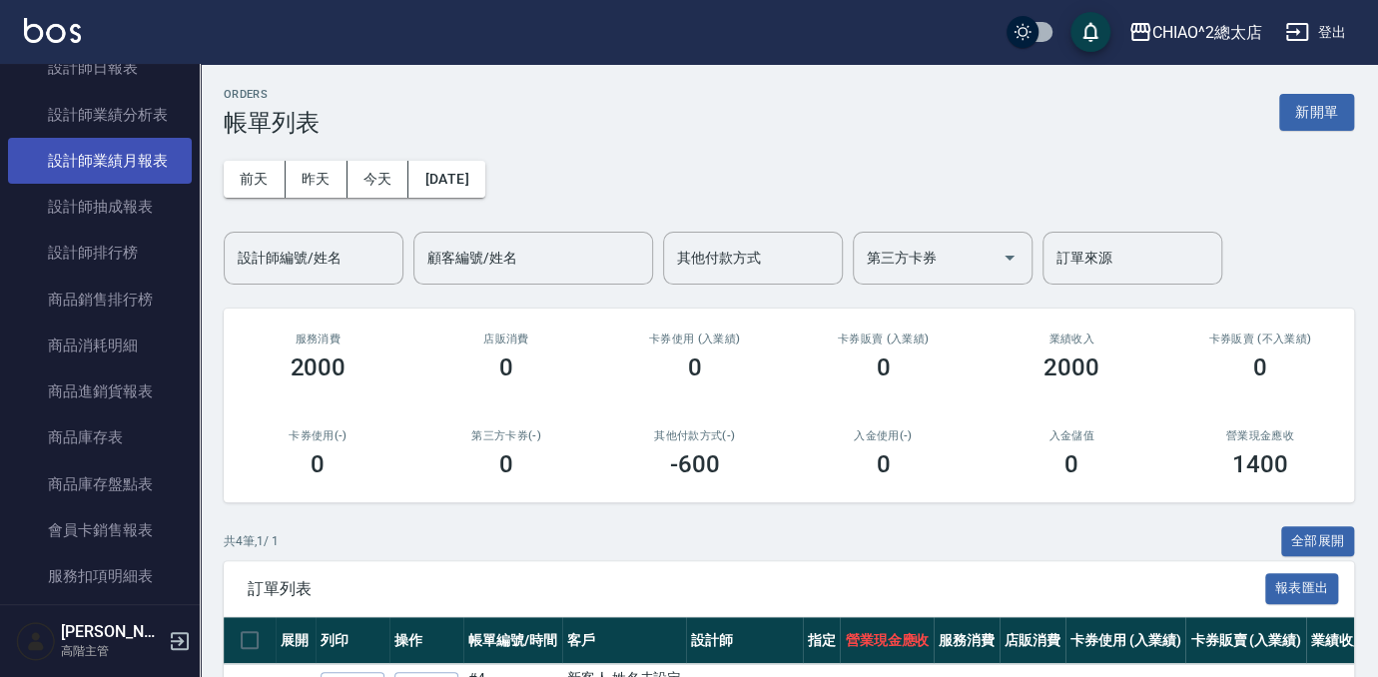
click at [138, 158] on link "設計師業績月報表" at bounding box center [100, 161] width 184 height 46
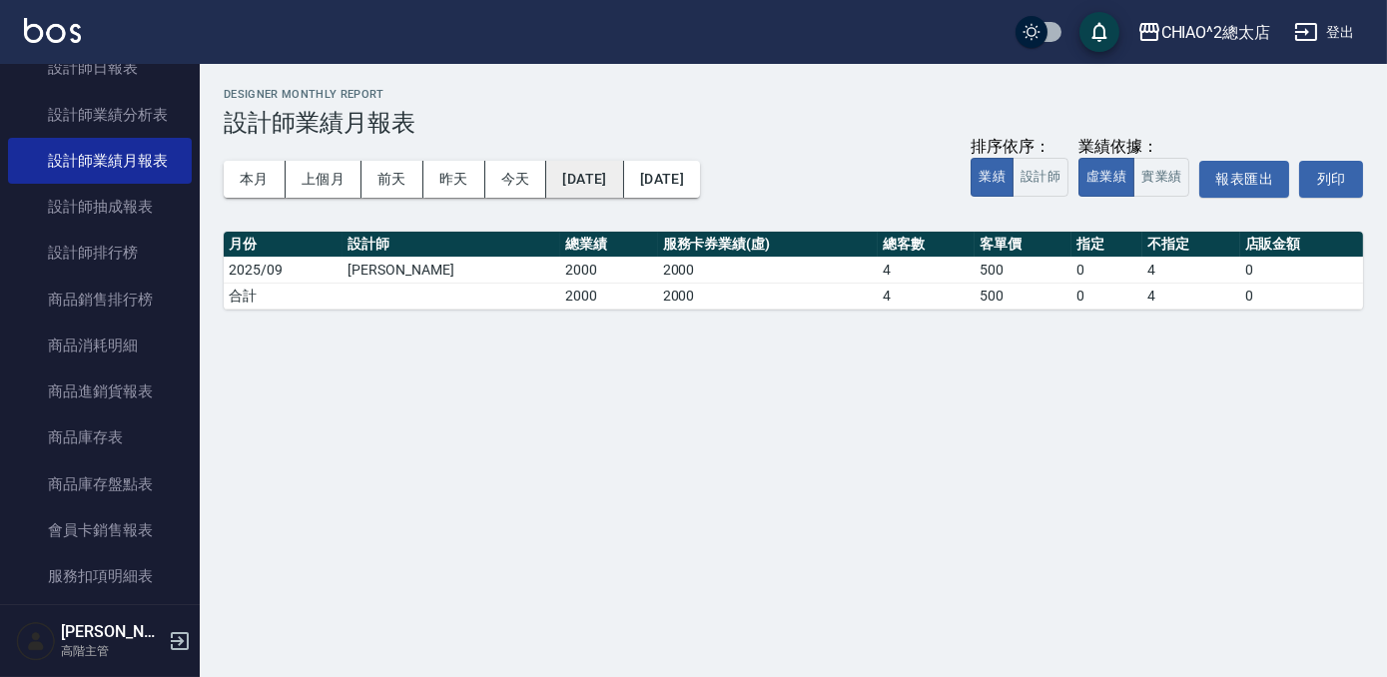
click at [614, 180] on button "[DATE]" at bounding box center [584, 179] width 77 height 37
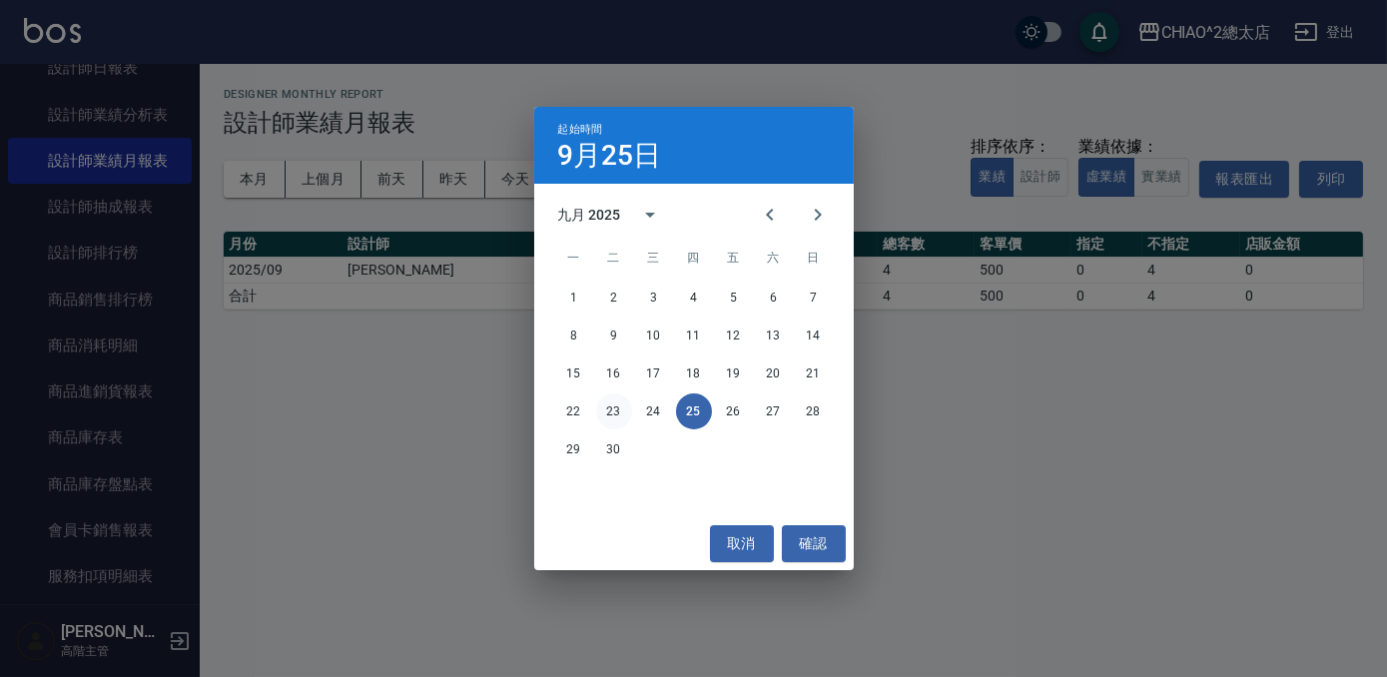
click at [620, 413] on button "23" at bounding box center [614, 411] width 36 height 36
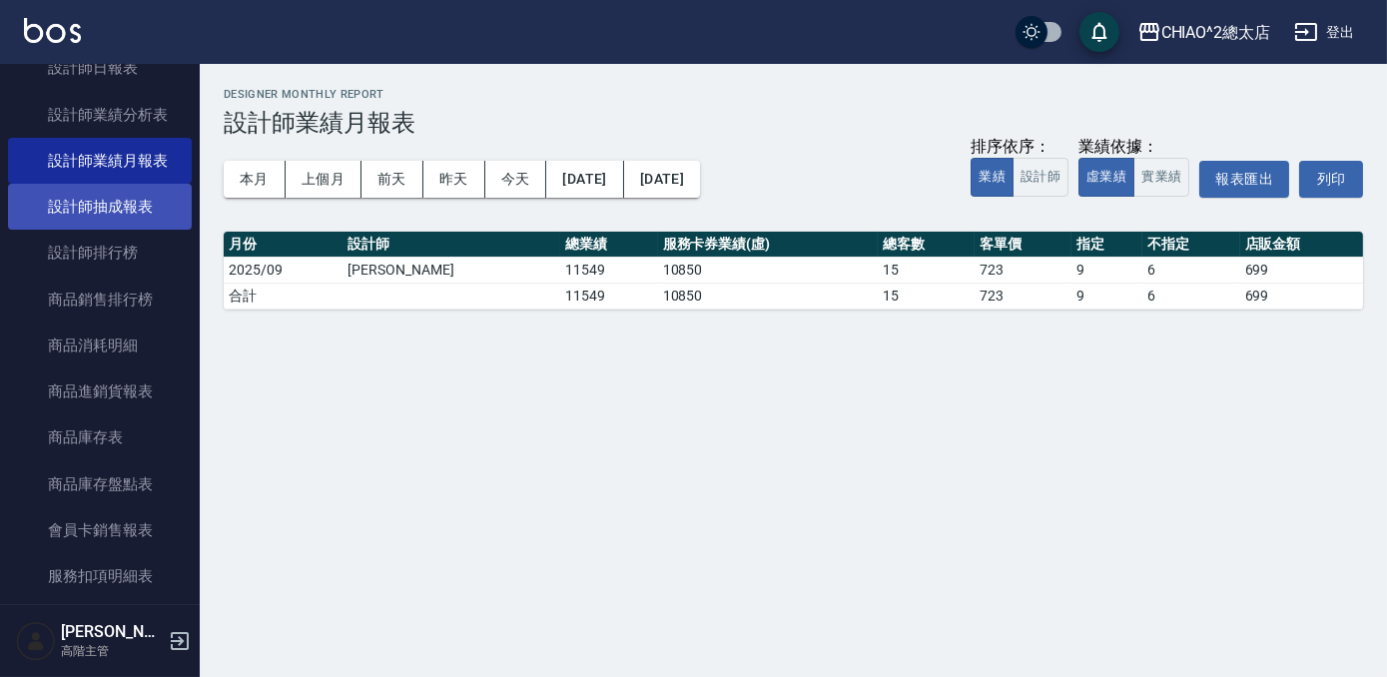
click at [150, 215] on link "設計師抽成報表" at bounding box center [100, 207] width 184 height 46
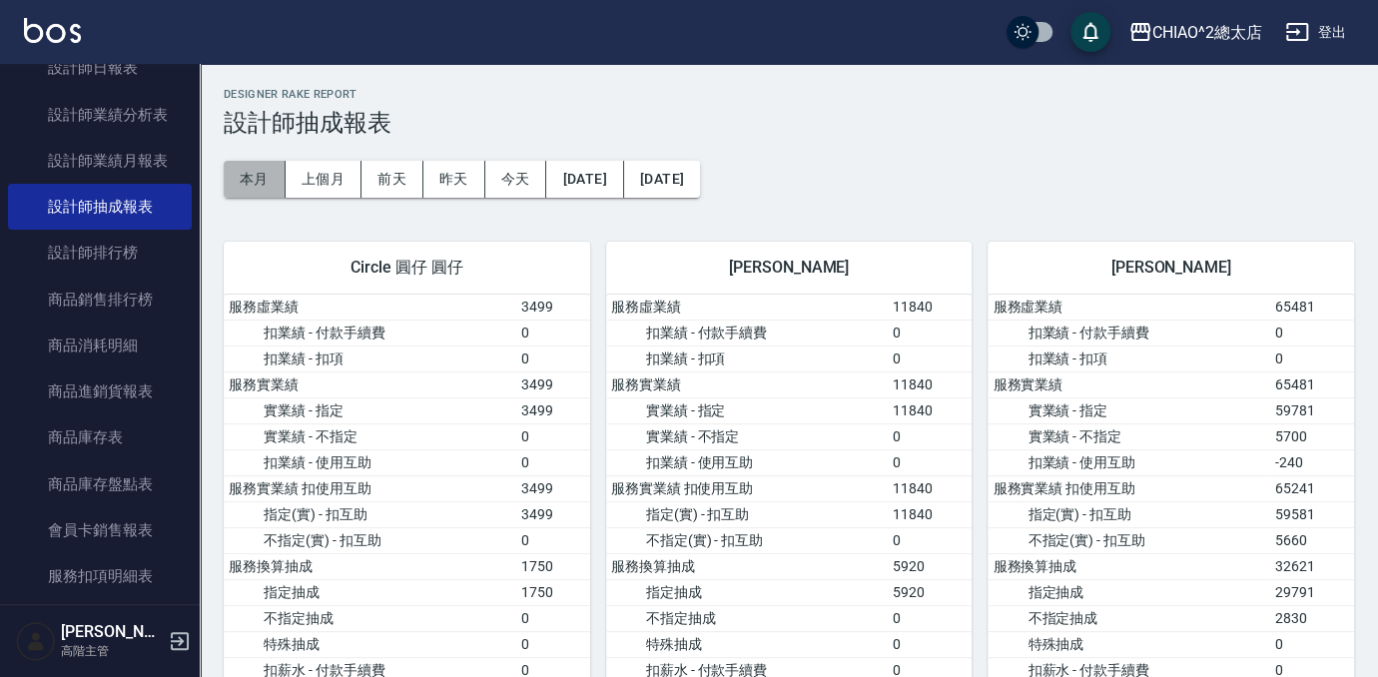
click at [252, 189] on button "本月" at bounding box center [255, 179] width 62 height 37
